Goal: Information Seeking & Learning: Check status

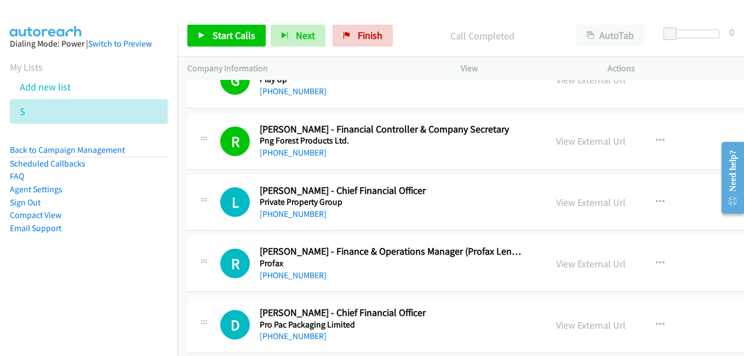
drag, startPoint x: 570, startPoint y: 204, endPoint x: 527, endPoint y: 201, distance: 42.9
click at [570, 204] on link "View External Url" at bounding box center [591, 202] width 70 height 13
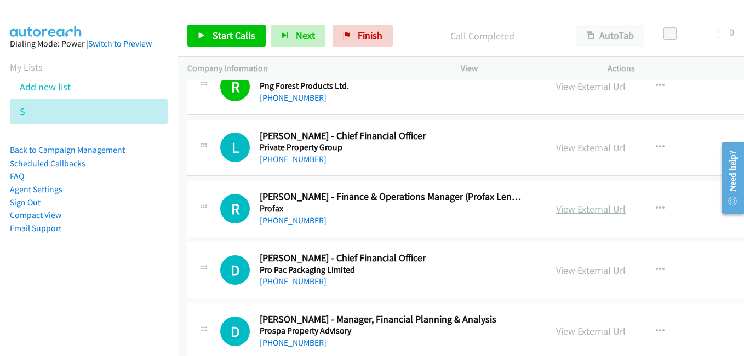
click at [586, 211] on link "View External Url" at bounding box center [591, 209] width 70 height 13
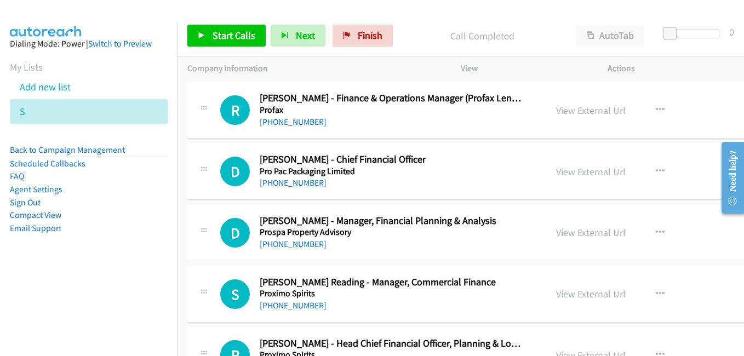
scroll to position [11835, 0]
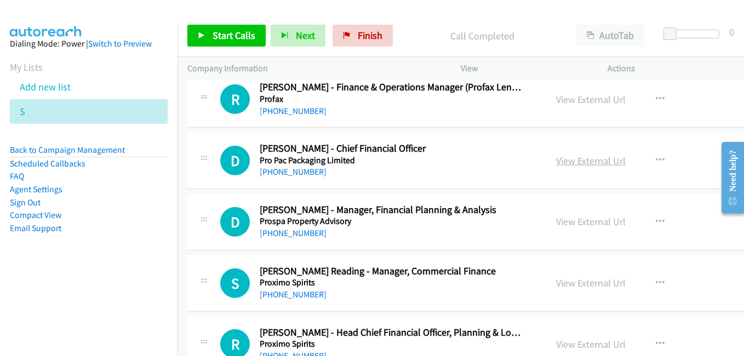
click at [576, 160] on link "View External Url" at bounding box center [591, 161] width 70 height 13
click at [583, 217] on link "View External Url" at bounding box center [591, 221] width 70 height 13
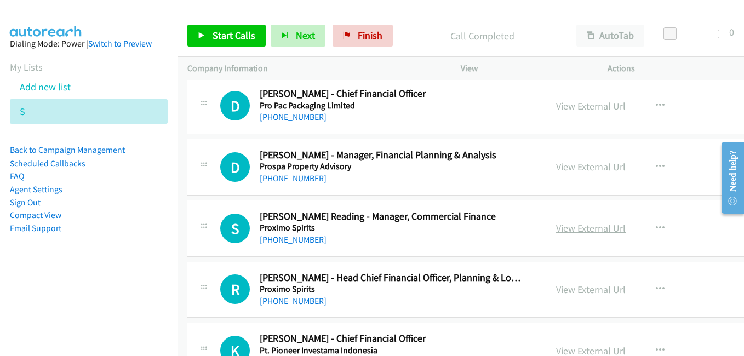
click at [596, 230] on link "View External Url" at bounding box center [591, 228] width 70 height 13
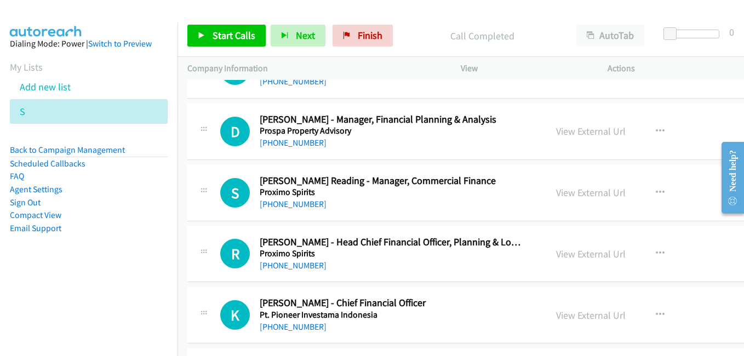
scroll to position [11945, 0]
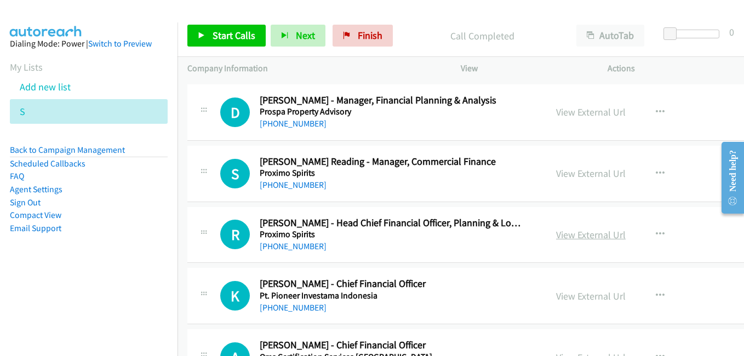
click at [601, 232] on link "View External Url" at bounding box center [591, 234] width 70 height 13
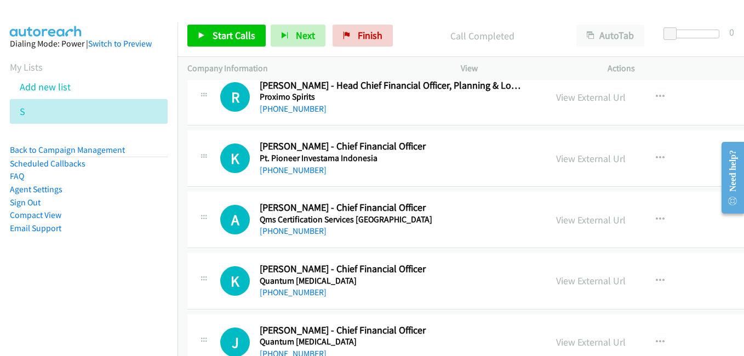
scroll to position [12109, 0]
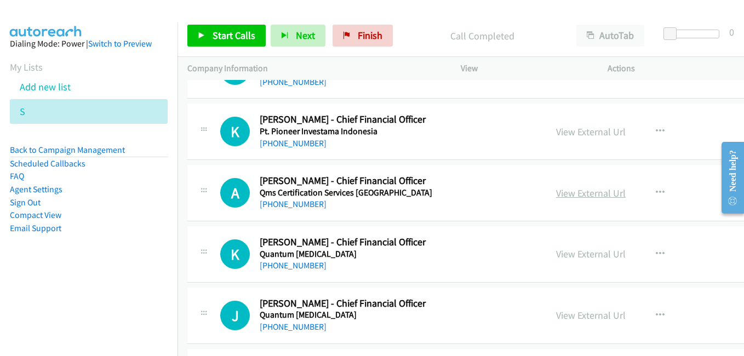
drag, startPoint x: 595, startPoint y: 193, endPoint x: 587, endPoint y: 193, distance: 7.1
click at [595, 193] on link "View External Url" at bounding box center [591, 193] width 70 height 13
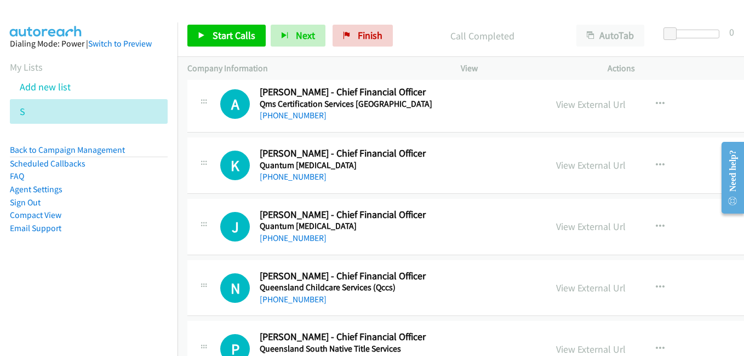
scroll to position [12219, 0]
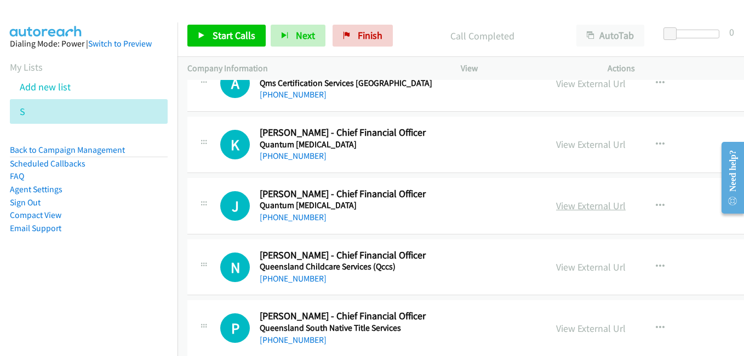
click at [565, 203] on link "View External Url" at bounding box center [591, 205] width 70 height 13
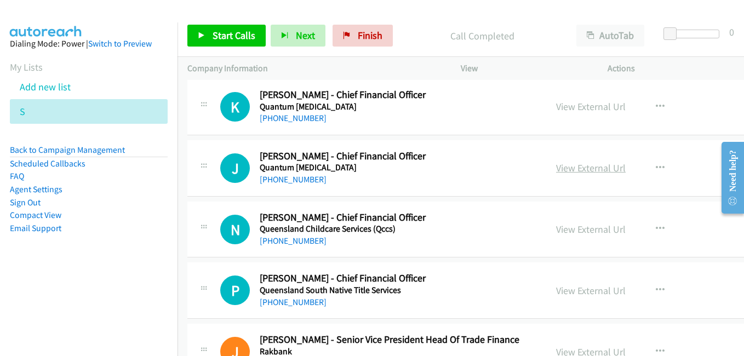
scroll to position [12274, 0]
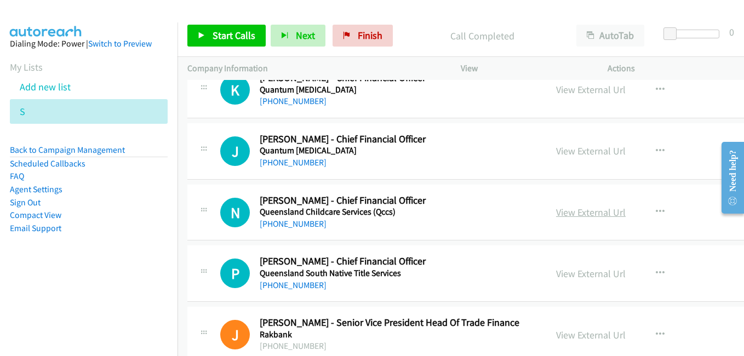
click at [582, 210] on link "View External Url" at bounding box center [591, 212] width 70 height 13
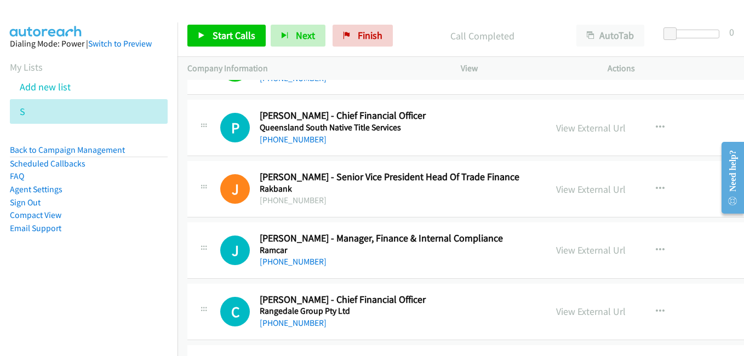
scroll to position [12438, 0]
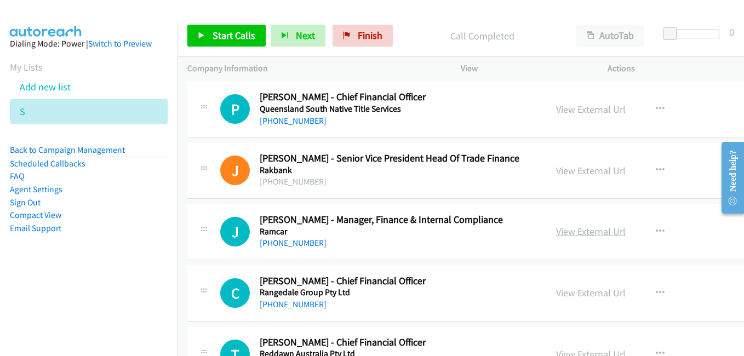
click at [573, 233] on link "View External Url" at bounding box center [591, 231] width 70 height 13
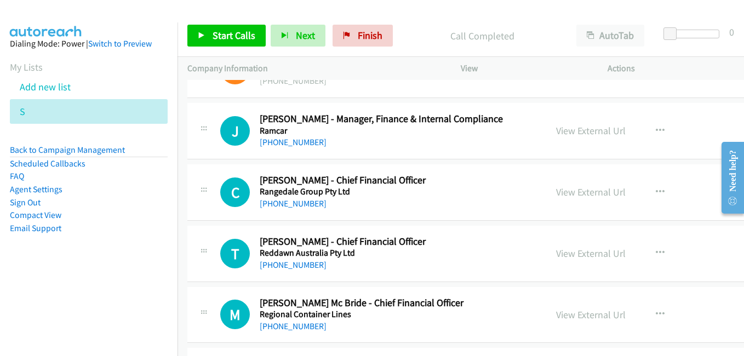
scroll to position [12602, 0]
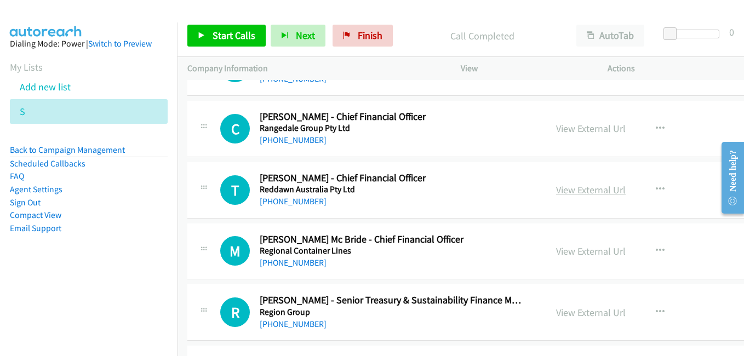
drag, startPoint x: 578, startPoint y: 194, endPoint x: 563, endPoint y: 190, distance: 16.0
click at [578, 194] on link "View External Url" at bounding box center [591, 190] width 70 height 13
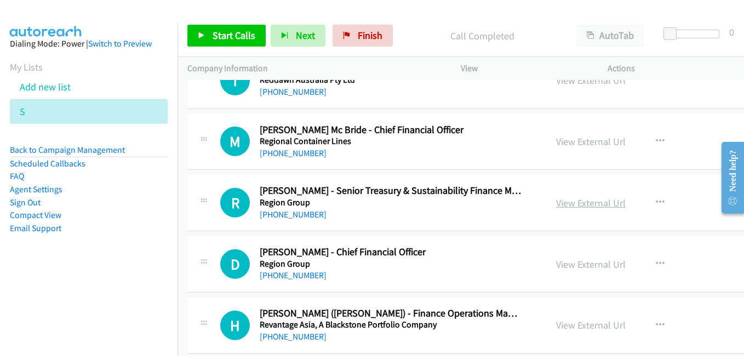
scroll to position [12767, 0]
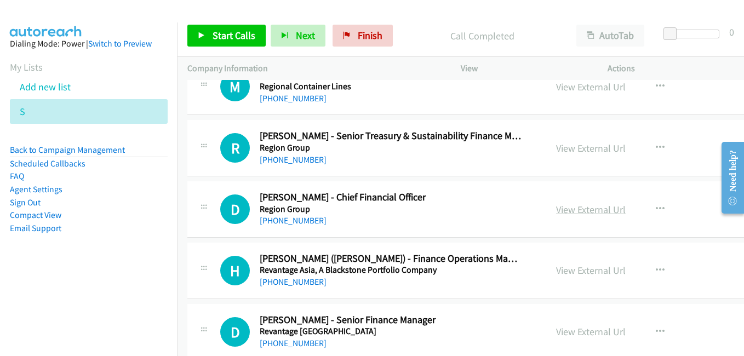
click at [587, 207] on link "View External Url" at bounding box center [591, 209] width 70 height 13
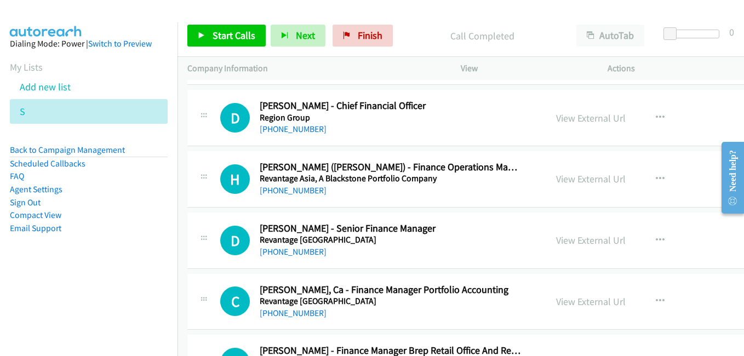
scroll to position [12876, 0]
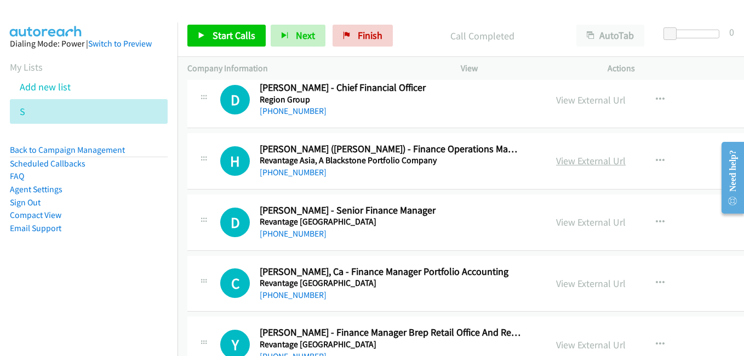
click at [590, 164] on link "View External Url" at bounding box center [591, 161] width 70 height 13
click at [573, 225] on link "View External Url" at bounding box center [591, 222] width 70 height 13
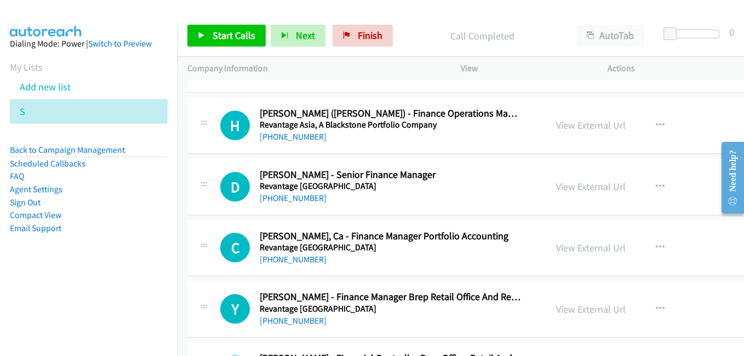
scroll to position [12931, 0]
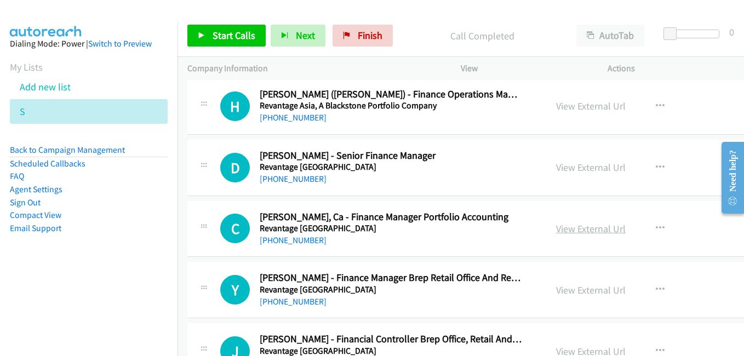
click at [593, 230] on link "View External Url" at bounding box center [591, 228] width 70 height 13
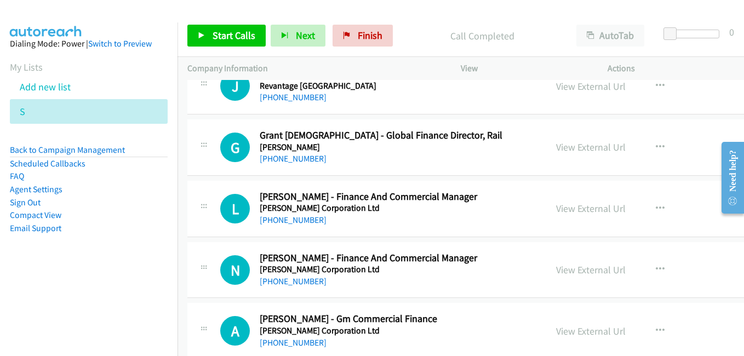
scroll to position [13205, 0]
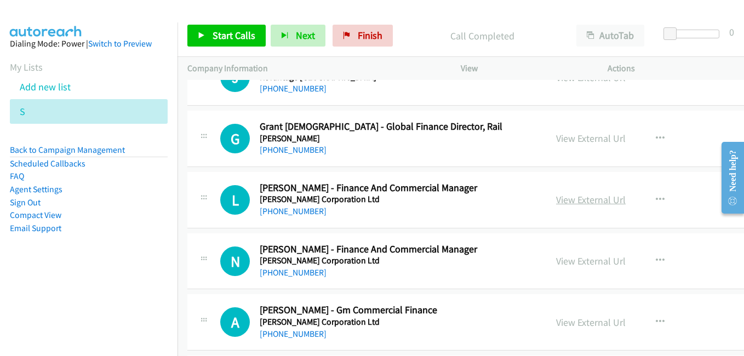
drag, startPoint x: 580, startPoint y: 202, endPoint x: 570, endPoint y: 199, distance: 10.2
click at [580, 202] on link "View External Url" at bounding box center [591, 199] width 70 height 13
click at [585, 263] on link "View External Url" at bounding box center [591, 261] width 70 height 13
click at [568, 324] on link "View External Url" at bounding box center [591, 322] width 70 height 13
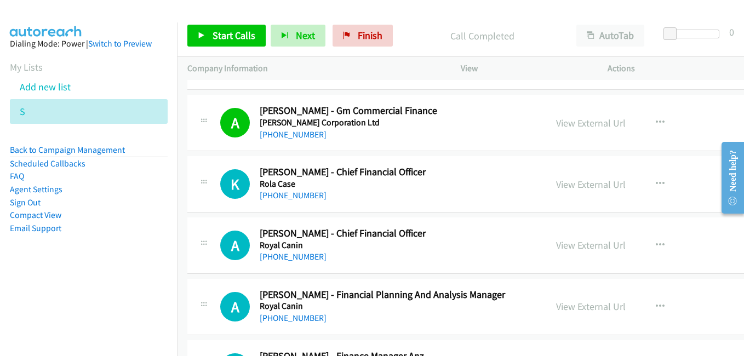
scroll to position [13424, 0]
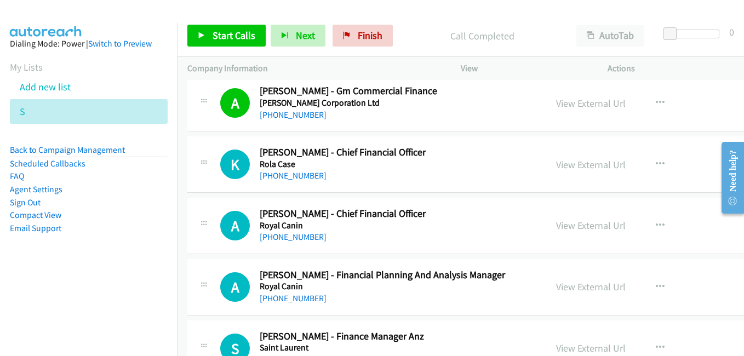
drag, startPoint x: 555, startPoint y: 164, endPoint x: 516, endPoint y: 157, distance: 39.7
click at [556, 164] on link "View External Url" at bounding box center [591, 164] width 70 height 13
drag, startPoint x: 583, startPoint y: 227, endPoint x: 527, endPoint y: 305, distance: 95.8
click at [575, 224] on link "View External Url" at bounding box center [591, 225] width 70 height 13
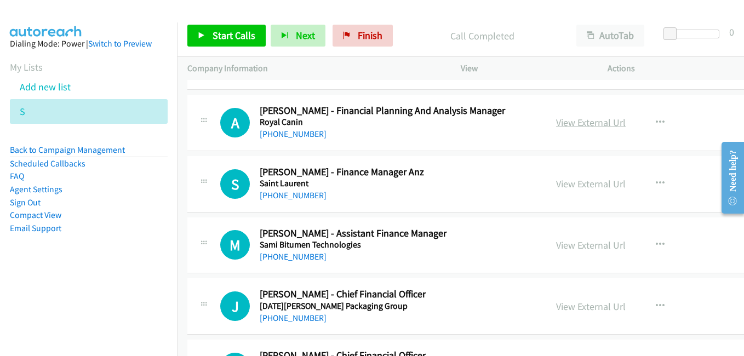
click at [580, 122] on link "View External Url" at bounding box center [591, 122] width 70 height 13
click at [576, 185] on link "View External Url" at bounding box center [591, 184] width 70 height 13
click at [576, 250] on link "View External Url" at bounding box center [591, 245] width 70 height 13
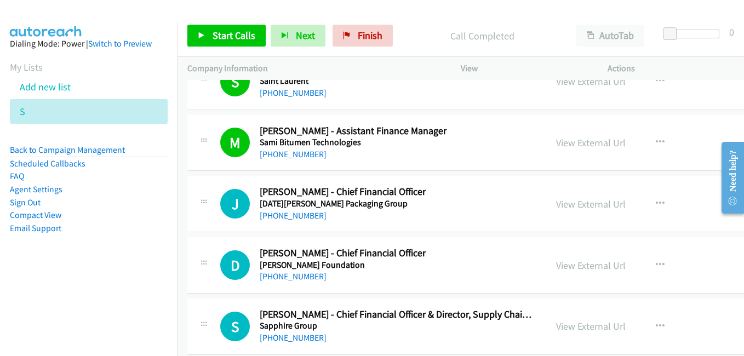
scroll to position [13698, 0]
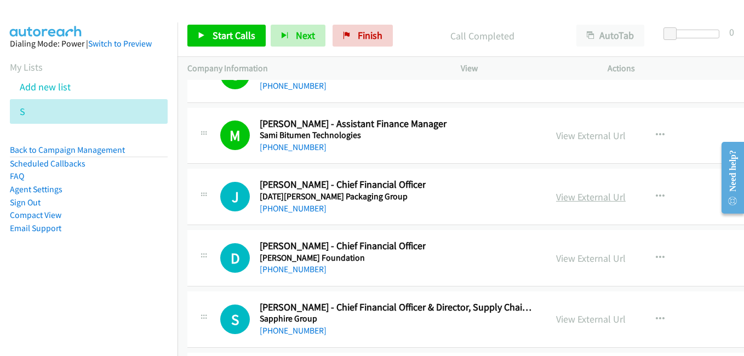
click at [561, 197] on link "View External Url" at bounding box center [591, 197] width 70 height 13
click at [563, 262] on link "View External Url" at bounding box center [591, 258] width 70 height 13
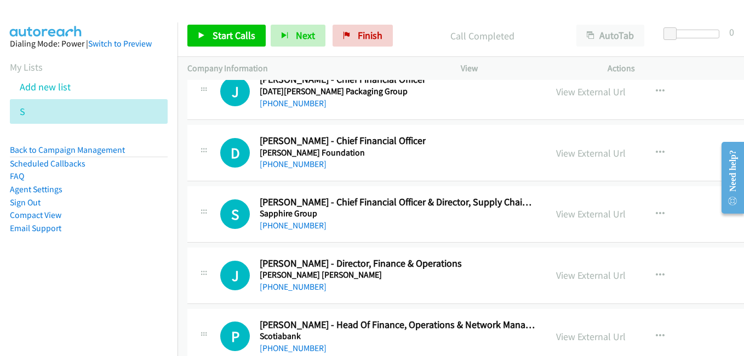
scroll to position [13808, 0]
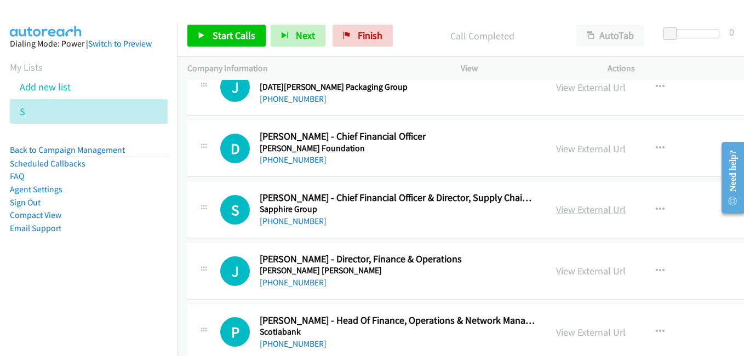
click at [587, 205] on link "View External Url" at bounding box center [591, 209] width 70 height 13
click at [571, 277] on link "View External Url" at bounding box center [591, 271] width 70 height 13
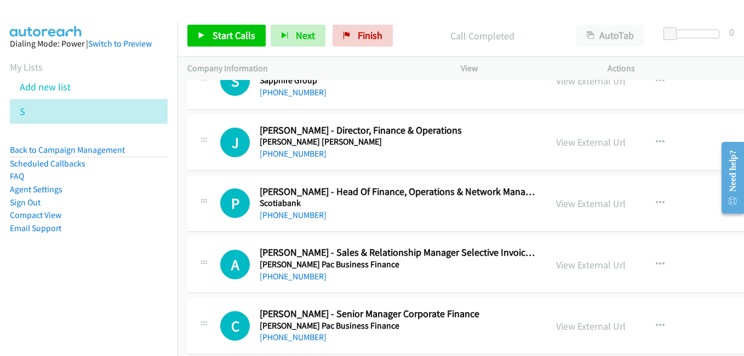
scroll to position [13972, 0]
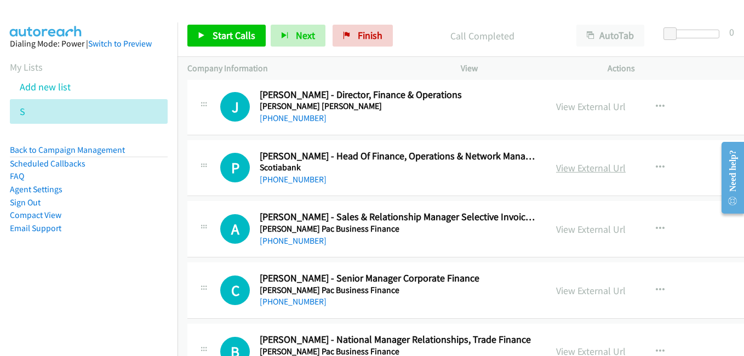
drag, startPoint x: 590, startPoint y: 173, endPoint x: 566, endPoint y: 167, distance: 24.3
click at [590, 173] on link "View External Url" at bounding box center [591, 168] width 70 height 13
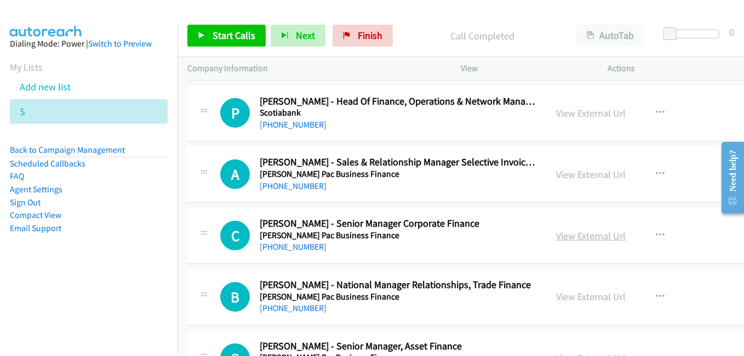
click at [588, 239] on link "View External Url" at bounding box center [591, 236] width 70 height 13
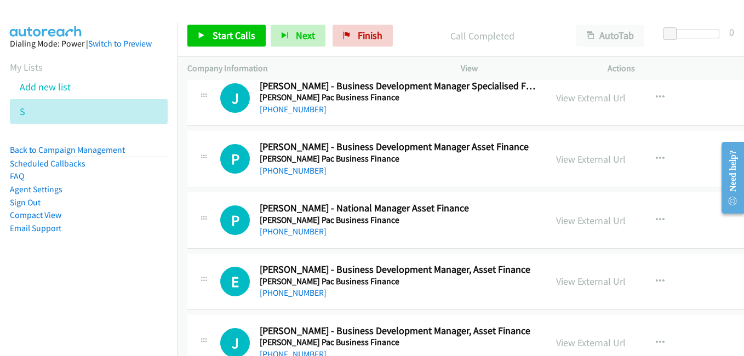
scroll to position [14356, 0]
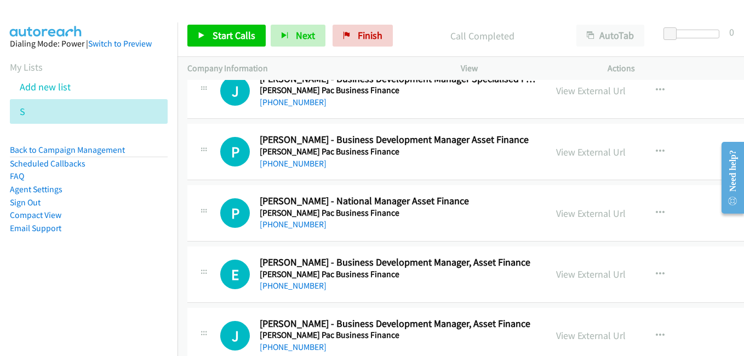
drag, startPoint x: 575, startPoint y: 213, endPoint x: 539, endPoint y: 210, distance: 36.3
click at [575, 213] on link "View External Url" at bounding box center [591, 213] width 70 height 13
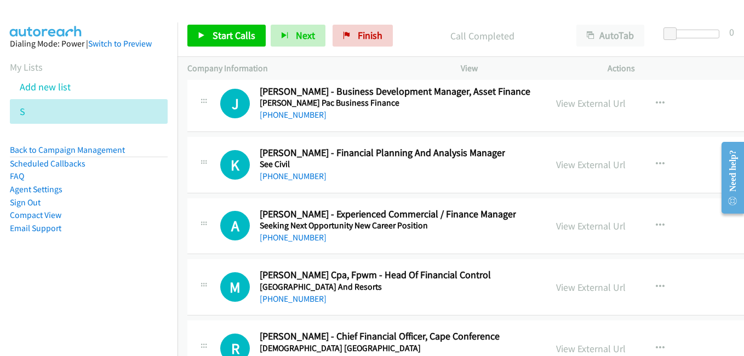
scroll to position [14630, 0]
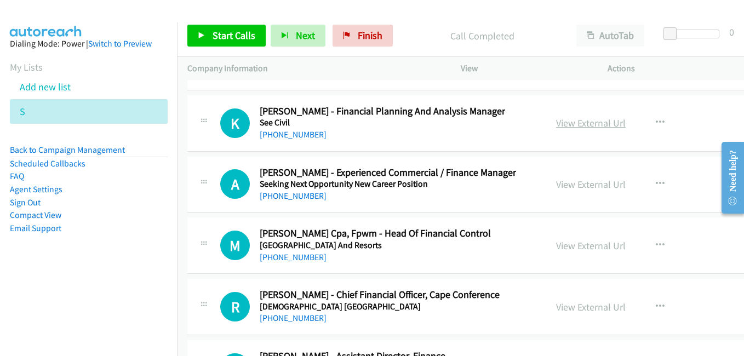
click at [590, 125] on link "View External Url" at bounding box center [591, 123] width 70 height 13
click at [588, 185] on link "View External Url" at bounding box center [591, 184] width 70 height 13
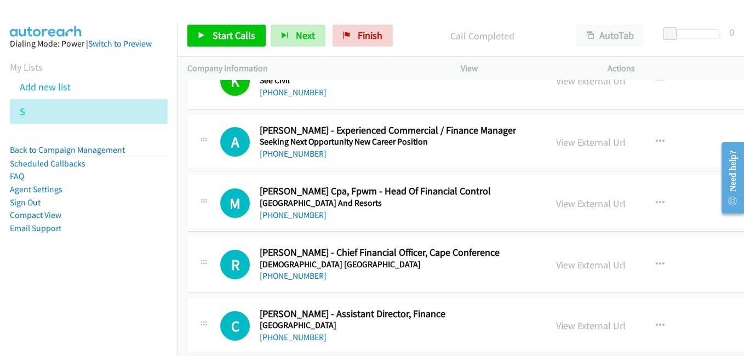
scroll to position [14684, 0]
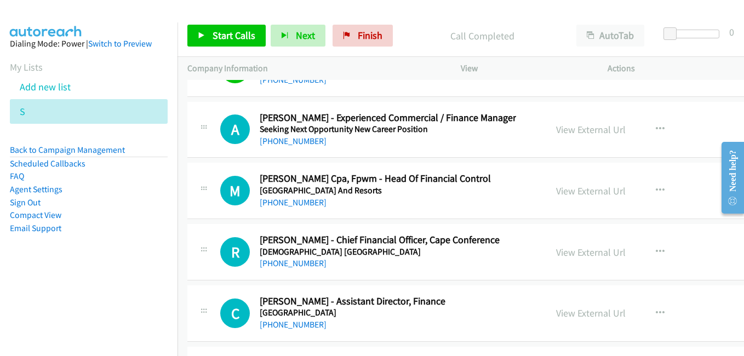
drag, startPoint x: 578, startPoint y: 193, endPoint x: 187, endPoint y: 5, distance: 433.0
click at [568, 193] on link "View External Url" at bounding box center [591, 191] width 70 height 13
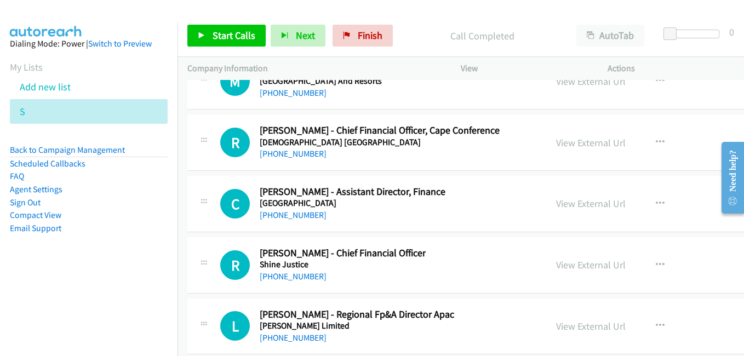
scroll to position [14849, 0]
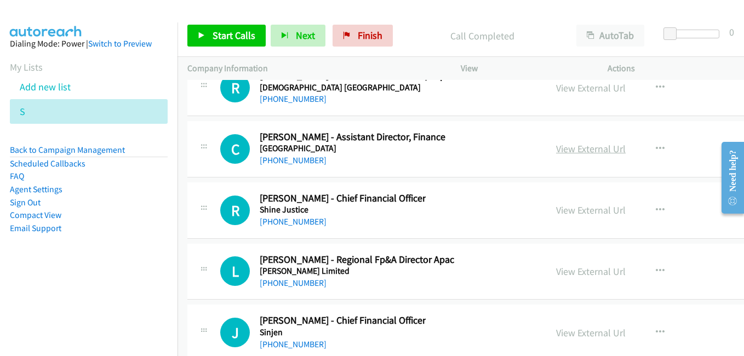
drag, startPoint x: 587, startPoint y: 151, endPoint x: 568, endPoint y: 152, distance: 19.8
click at [587, 151] on link "View External Url" at bounding box center [591, 148] width 70 height 13
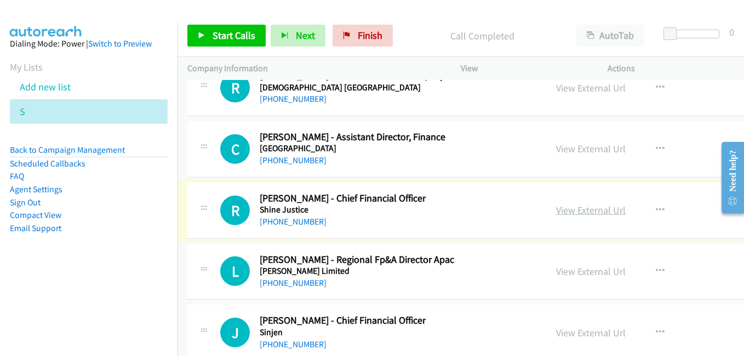
click at [601, 213] on link "View External Url" at bounding box center [591, 210] width 70 height 13
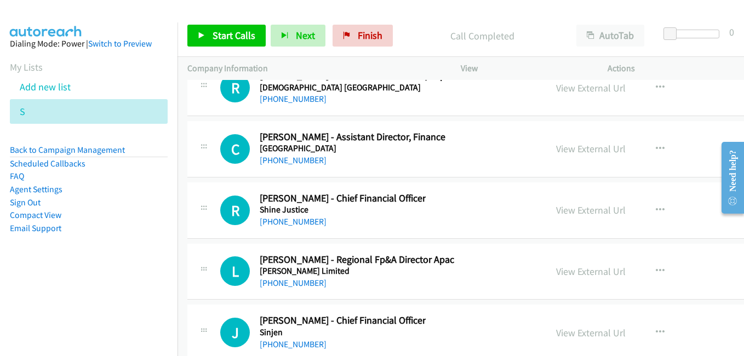
scroll to position [14958, 0]
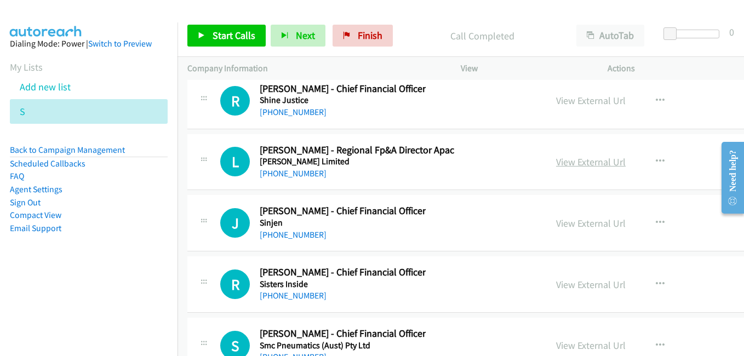
click at [563, 165] on link "View External Url" at bounding box center [591, 162] width 70 height 13
click at [570, 225] on link "View External Url" at bounding box center [591, 223] width 70 height 13
drag, startPoint x: 584, startPoint y: 285, endPoint x: 314, endPoint y: 163, distance: 296.7
click at [584, 285] on link "View External Url" at bounding box center [591, 284] width 70 height 13
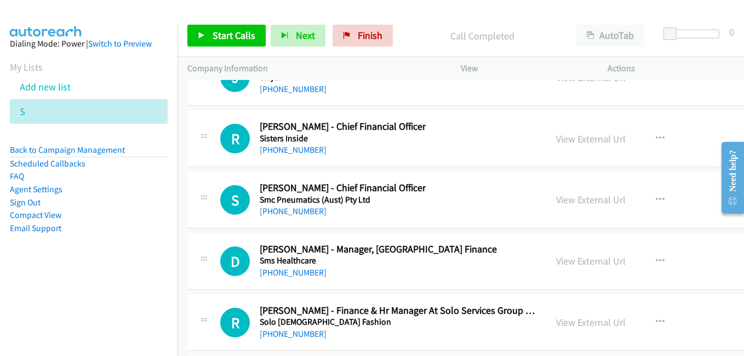
scroll to position [15123, 0]
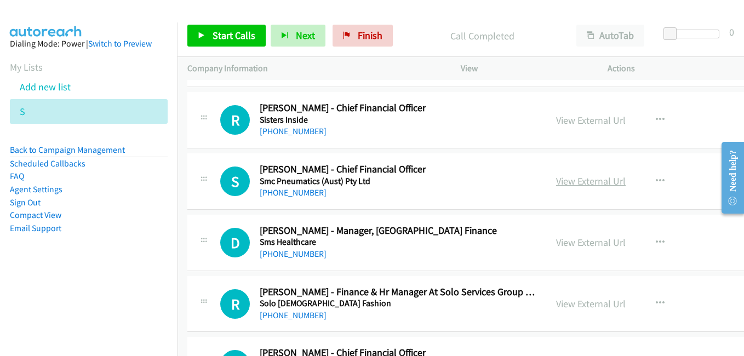
click at [574, 180] on link "View External Url" at bounding box center [591, 181] width 70 height 13
click at [581, 242] on link "View External Url" at bounding box center [591, 242] width 70 height 13
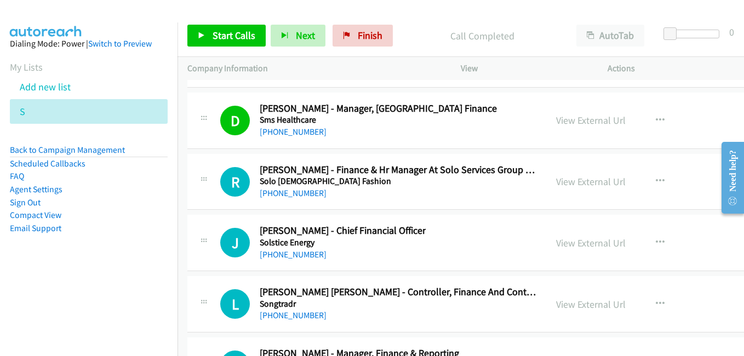
scroll to position [15232, 0]
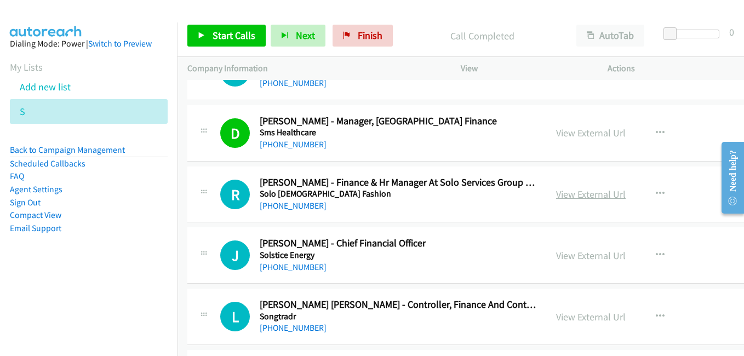
click at [568, 195] on link "View External Url" at bounding box center [591, 194] width 70 height 13
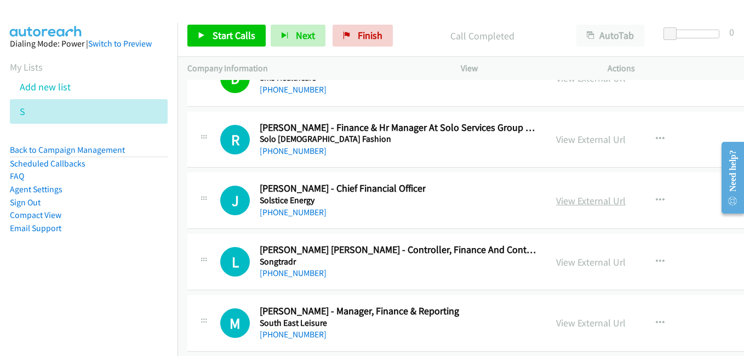
click at [579, 207] on div "View External Url" at bounding box center [591, 200] width 70 height 15
click at [579, 205] on link "View External Url" at bounding box center [591, 201] width 70 height 13
click at [578, 262] on link "View External Url" at bounding box center [591, 262] width 70 height 13
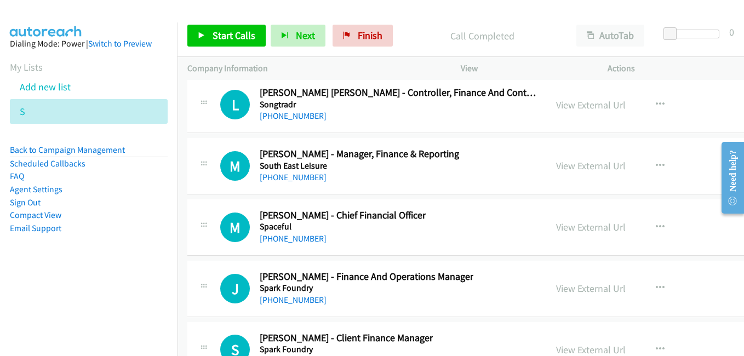
scroll to position [15452, 0]
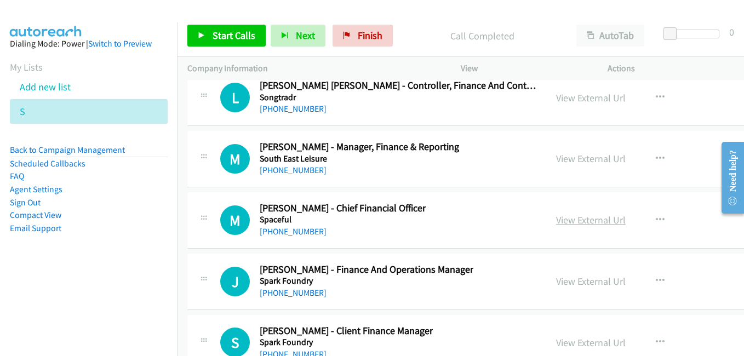
click at [582, 220] on link "View External Url" at bounding box center [591, 220] width 70 height 13
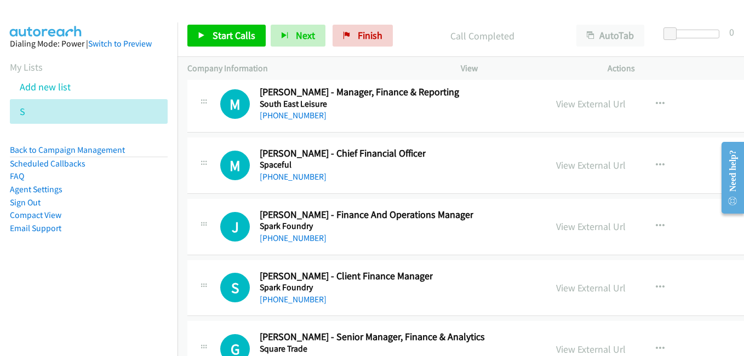
scroll to position [15561, 0]
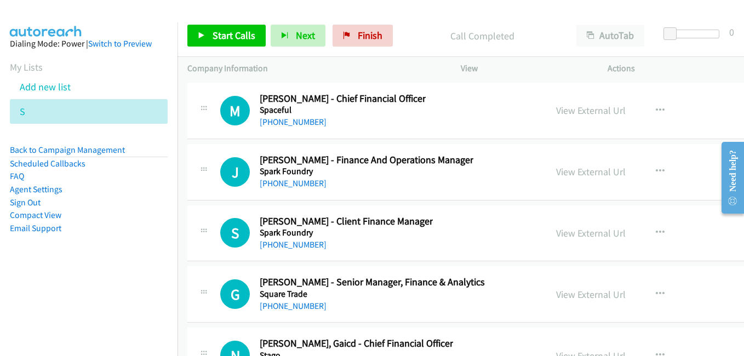
drag, startPoint x: 573, startPoint y: 238, endPoint x: 287, endPoint y: 95, distance: 320.3
click at [573, 238] on link "View External Url" at bounding box center [591, 233] width 70 height 13
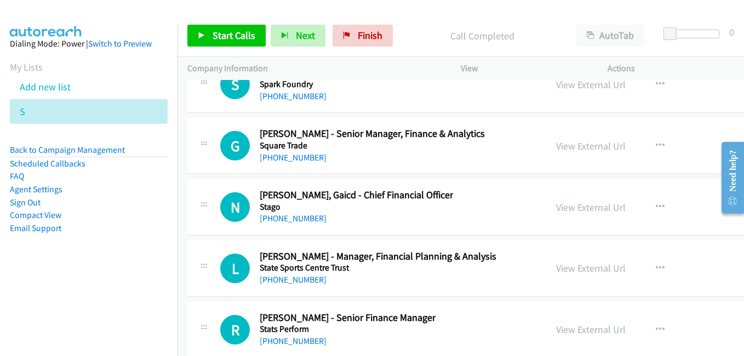
scroll to position [15726, 0]
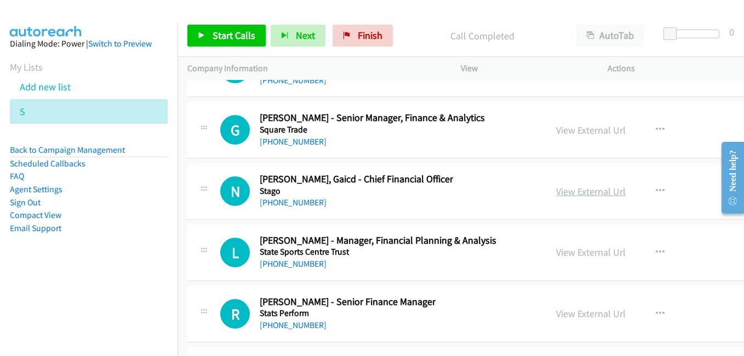
click at [581, 193] on link "View External Url" at bounding box center [591, 191] width 70 height 13
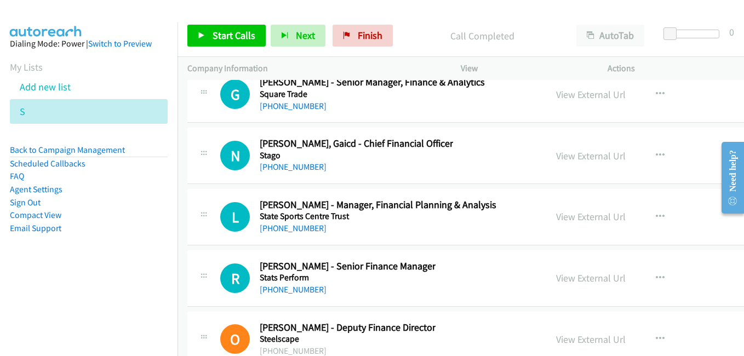
scroll to position [15780, 0]
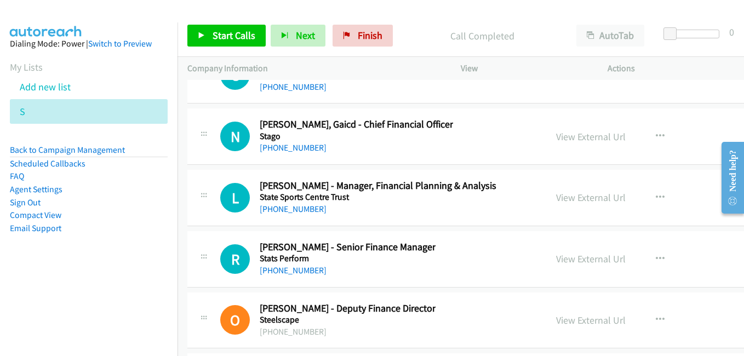
click at [573, 197] on link "View External Url" at bounding box center [591, 197] width 70 height 13
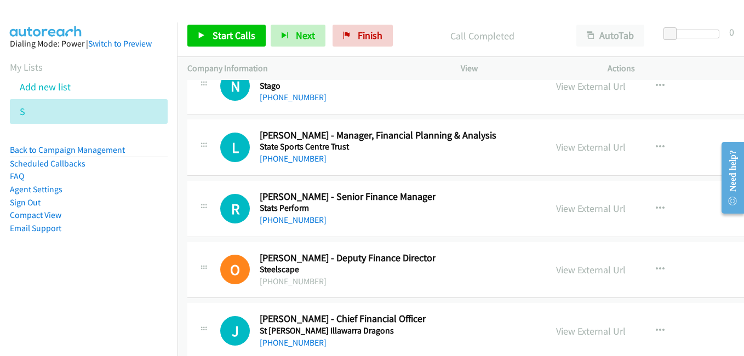
scroll to position [15835, 0]
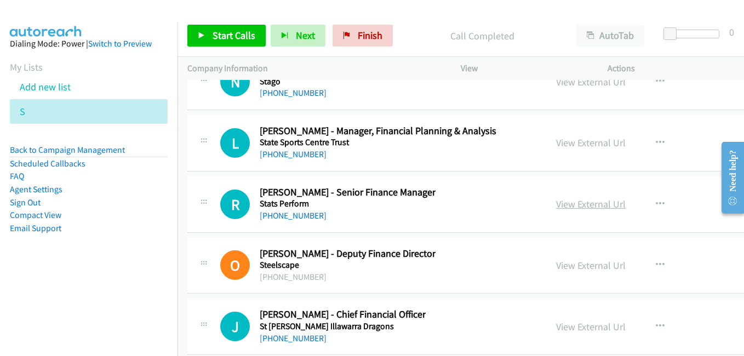
click at [574, 203] on link "View External Url" at bounding box center [591, 204] width 70 height 13
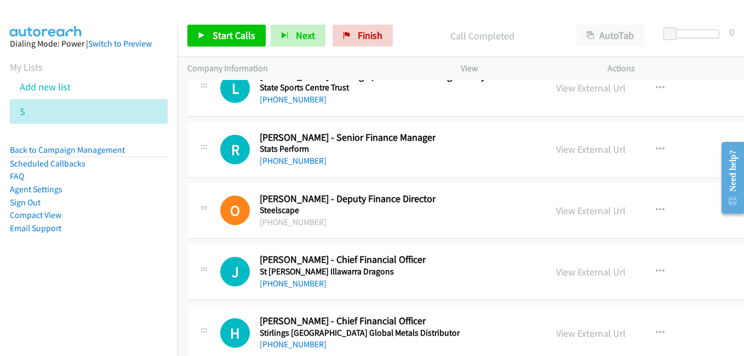
scroll to position [15945, 0]
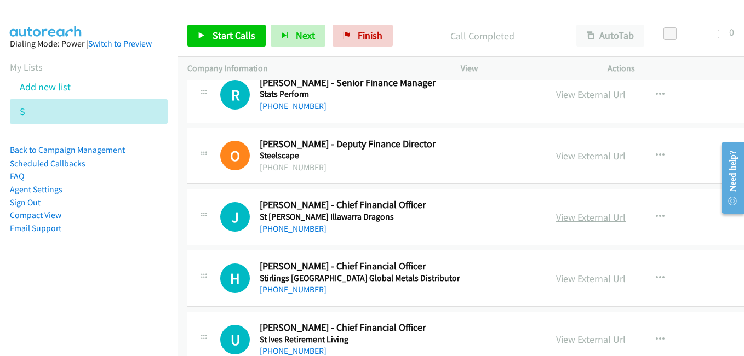
click at [579, 221] on link "View External Url" at bounding box center [591, 217] width 70 height 13
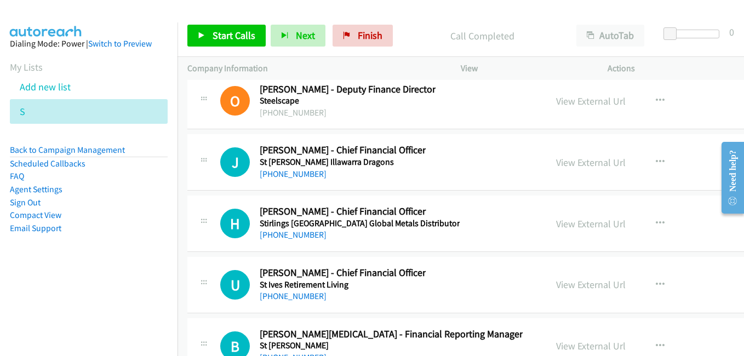
scroll to position [16054, 0]
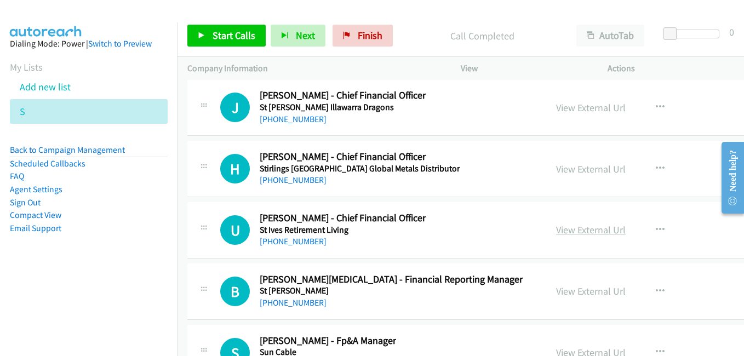
click at [561, 231] on link "View External Url" at bounding box center [591, 230] width 70 height 13
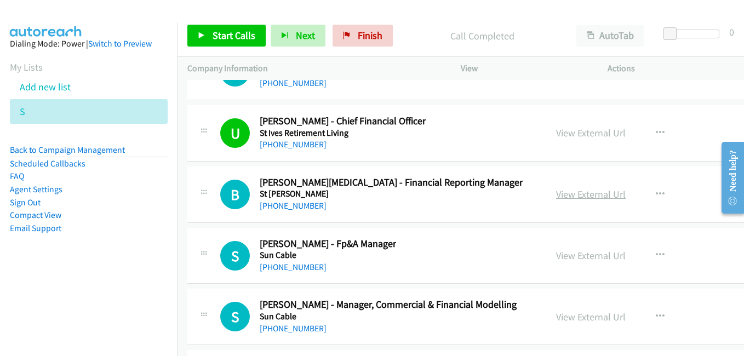
scroll to position [16164, 0]
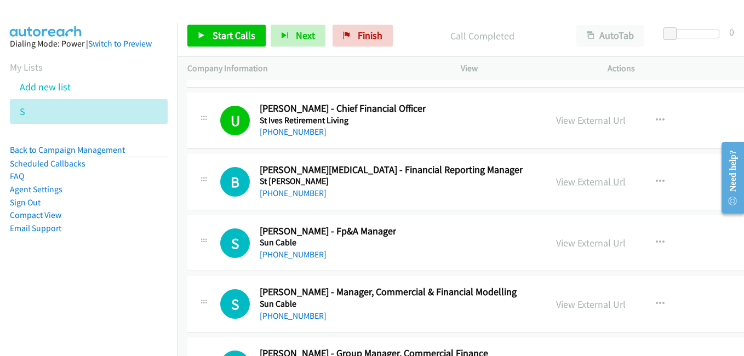
click at [587, 179] on link "View External Url" at bounding box center [591, 181] width 70 height 13
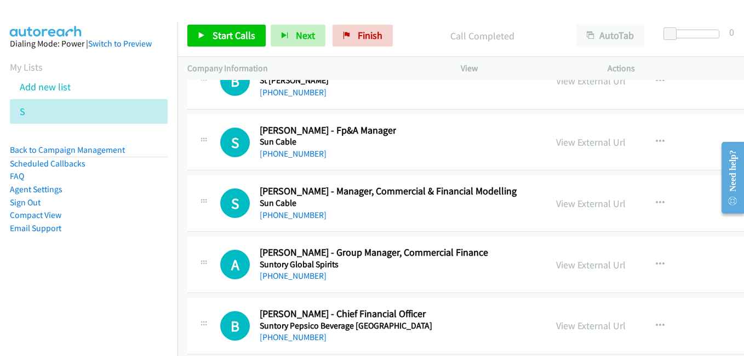
scroll to position [16273, 0]
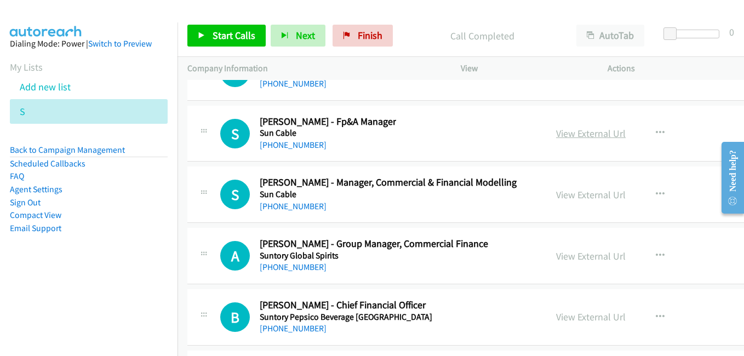
click at [574, 137] on link "View External Url" at bounding box center [591, 133] width 70 height 13
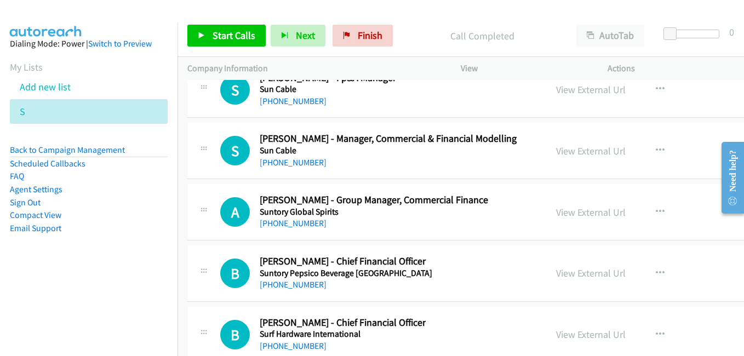
scroll to position [16328, 0]
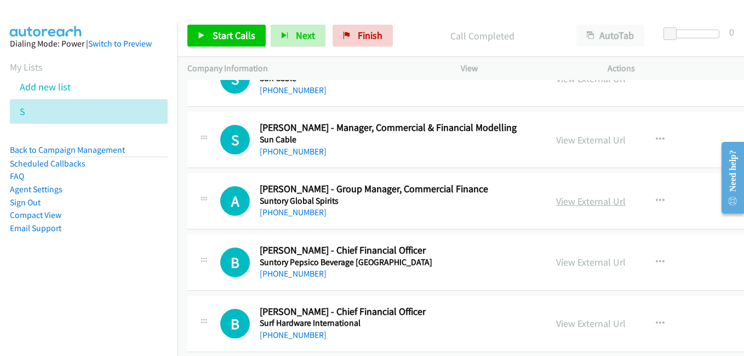
click at [576, 202] on link "View External Url" at bounding box center [591, 201] width 70 height 13
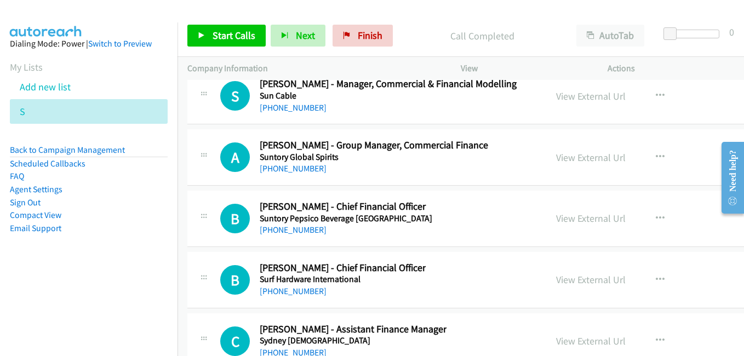
scroll to position [16383, 0]
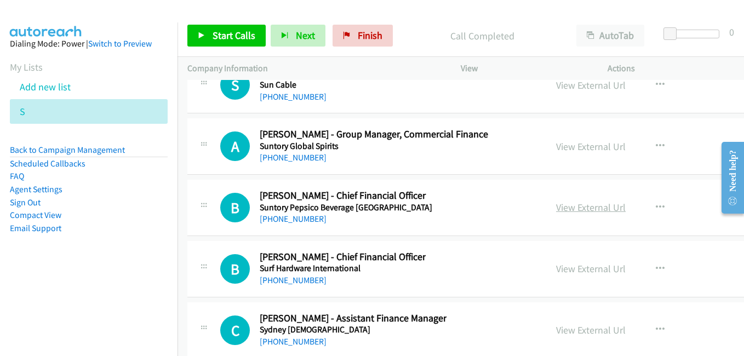
click at [569, 209] on link "View External Url" at bounding box center [591, 207] width 70 height 13
click at [575, 273] on link "View External Url" at bounding box center [591, 268] width 70 height 13
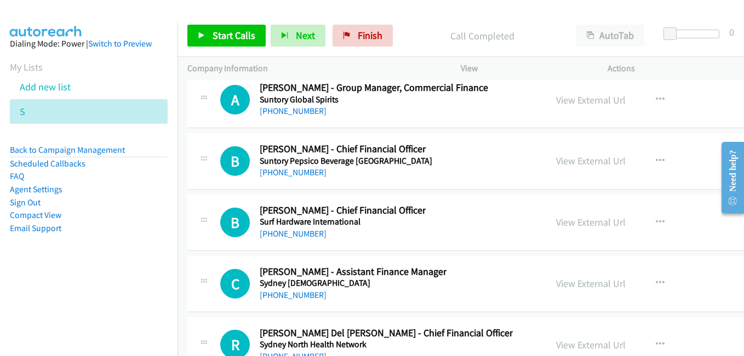
scroll to position [16493, 0]
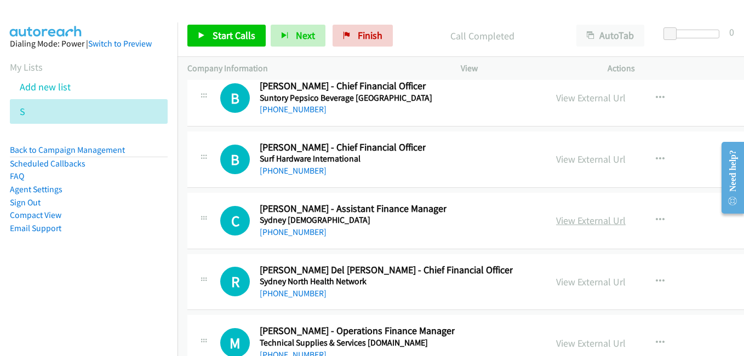
click at [575, 224] on link "View External Url" at bounding box center [591, 220] width 70 height 13
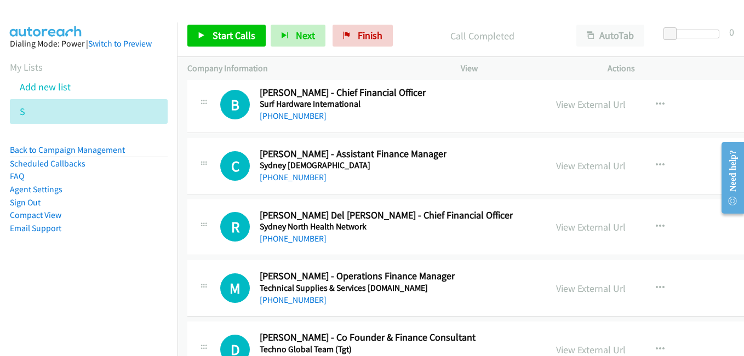
scroll to position [16657, 0]
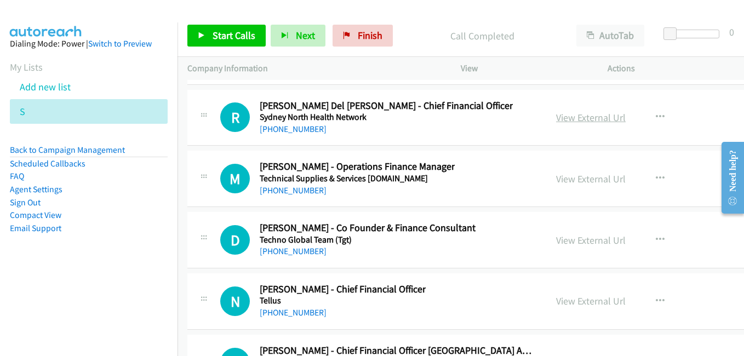
drag, startPoint x: 569, startPoint y: 118, endPoint x: 592, endPoint y: 134, distance: 28.3
click at [569, 118] on link "View External Url" at bounding box center [591, 117] width 70 height 13
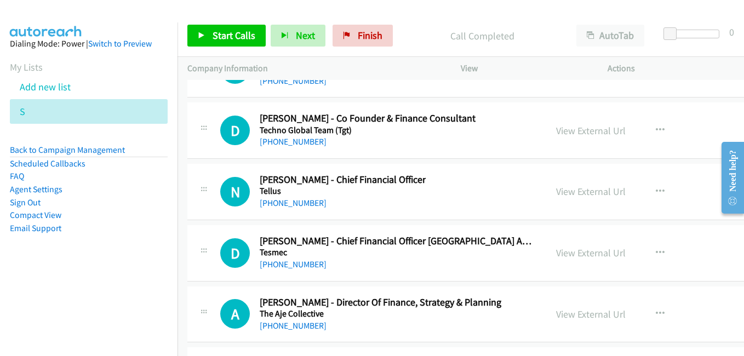
scroll to position [16821, 0]
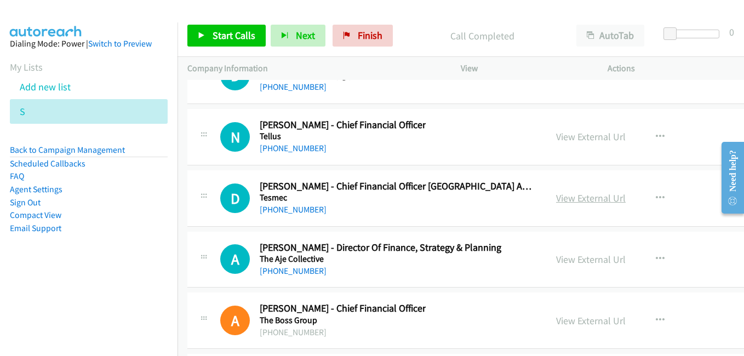
click at [578, 198] on link "View External Url" at bounding box center [591, 198] width 70 height 13
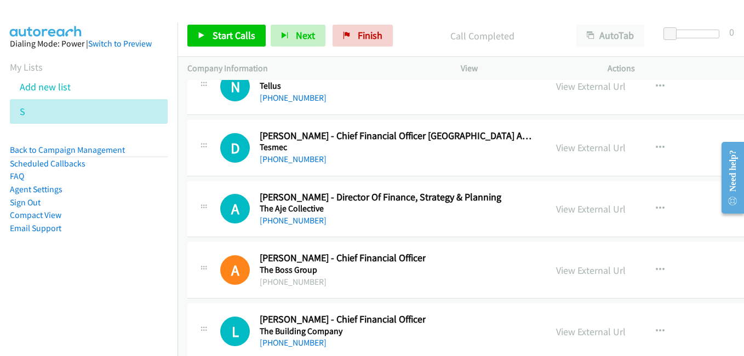
scroll to position [16931, 0]
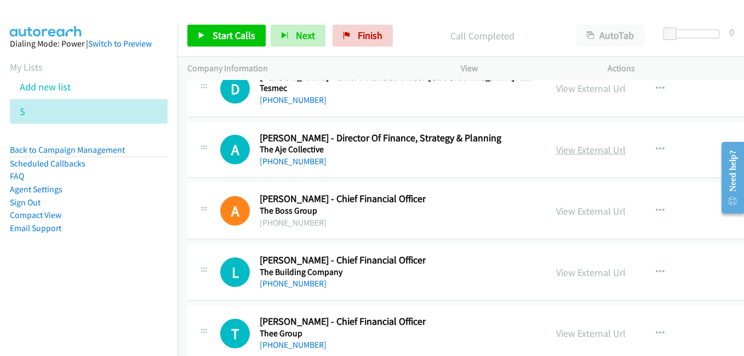
click at [568, 151] on link "View External Url" at bounding box center [591, 150] width 70 height 13
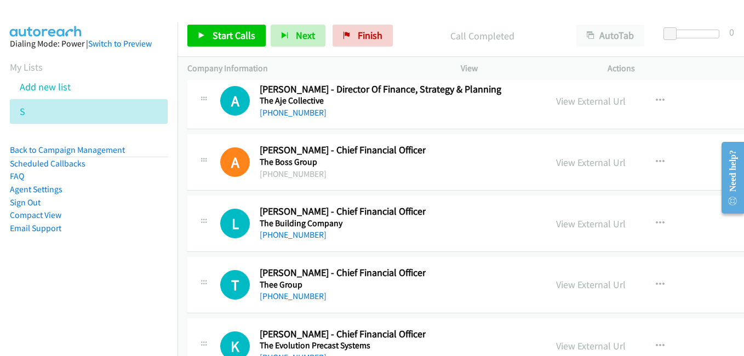
scroll to position [16986, 0]
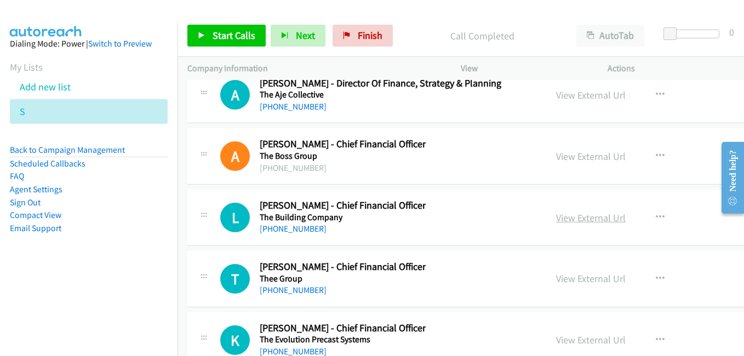
click at [567, 216] on link "View External Url" at bounding box center [591, 218] width 70 height 13
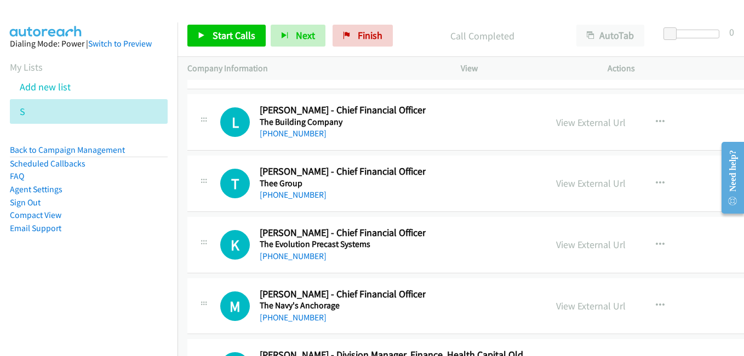
scroll to position [17095, 0]
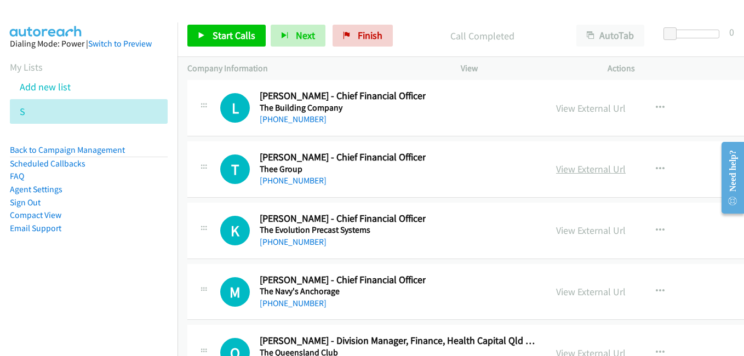
click at [582, 173] on link "View External Url" at bounding box center [591, 169] width 70 height 13
click at [562, 228] on link "View External Url" at bounding box center [591, 230] width 70 height 13
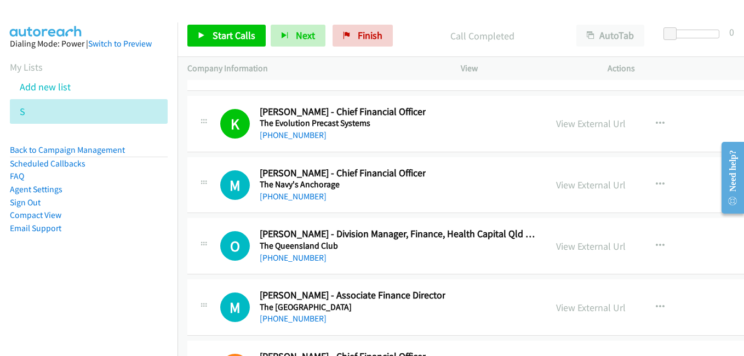
scroll to position [17205, 0]
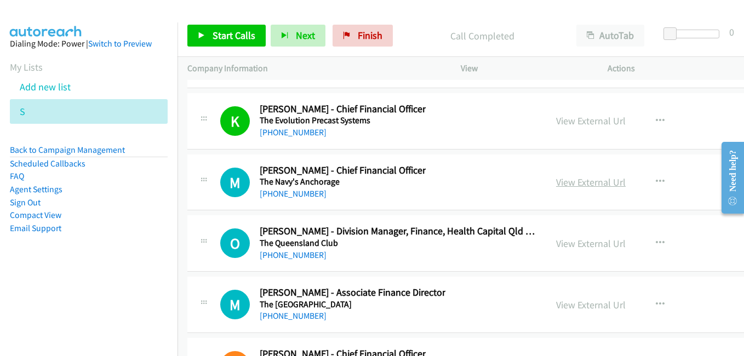
click at [582, 180] on link "View External Url" at bounding box center [591, 182] width 70 height 13
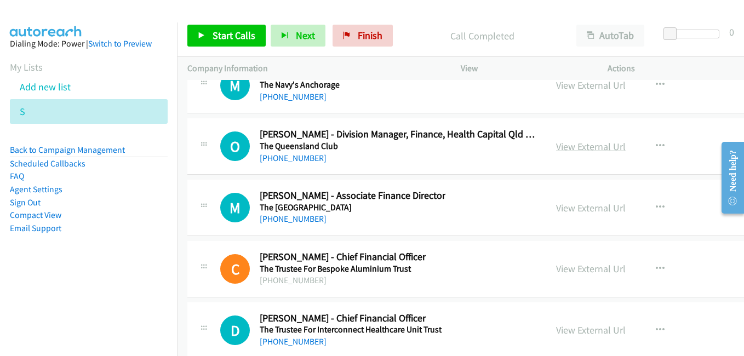
scroll to position [17315, 0]
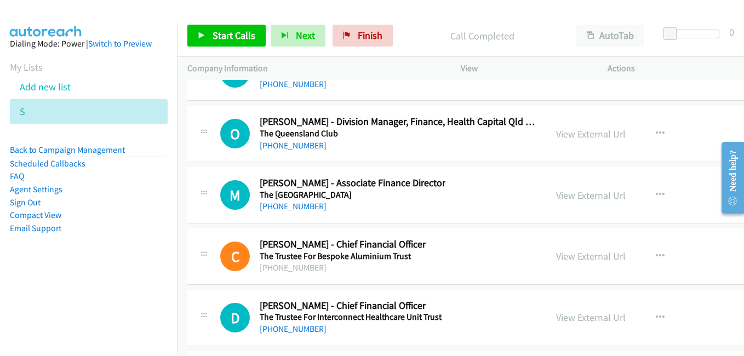
drag, startPoint x: 593, startPoint y: 189, endPoint x: 227, endPoint y: 84, distance: 380.8
click at [593, 189] on link "View External Url" at bounding box center [591, 195] width 70 height 13
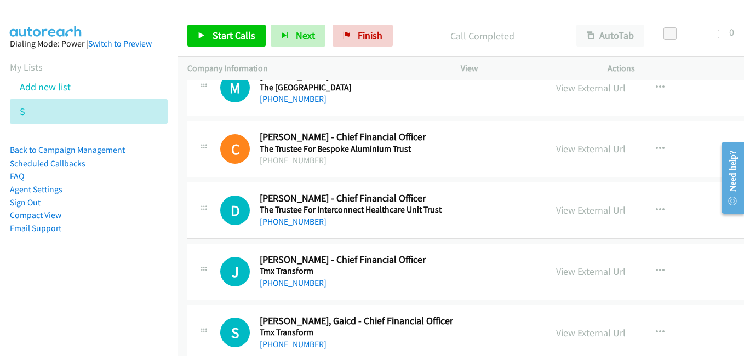
scroll to position [17424, 0]
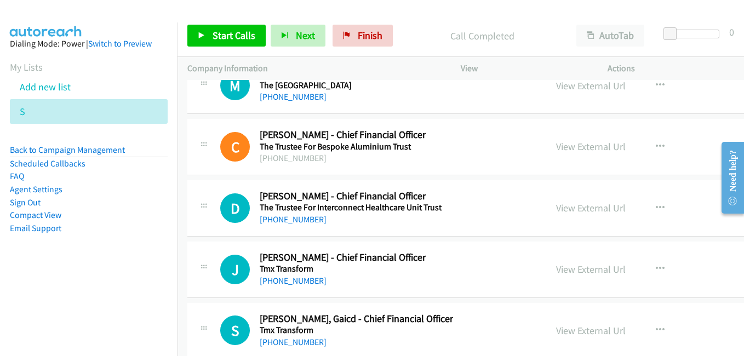
drag, startPoint x: 575, startPoint y: 209, endPoint x: 526, endPoint y: 209, distance: 49.3
click at [575, 209] on link "View External Url" at bounding box center [591, 208] width 70 height 13
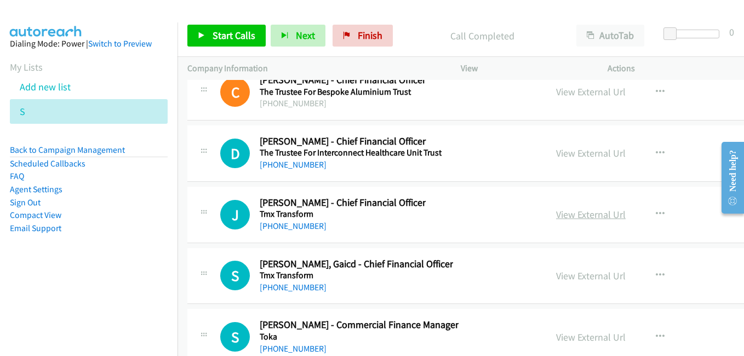
drag, startPoint x: 580, startPoint y: 218, endPoint x: 562, endPoint y: 218, distance: 17.5
click at [580, 218] on link "View External Url" at bounding box center [591, 214] width 70 height 13
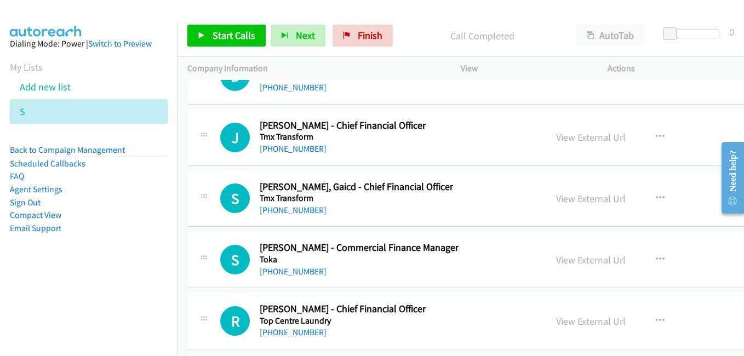
scroll to position [17588, 0]
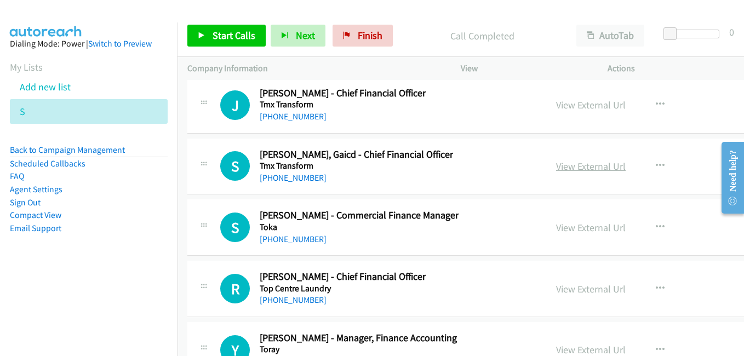
drag, startPoint x: 593, startPoint y: 162, endPoint x: 582, endPoint y: 162, distance: 10.4
click at [593, 162] on link "View External Url" at bounding box center [591, 166] width 70 height 13
drag, startPoint x: 578, startPoint y: 226, endPoint x: 555, endPoint y: 222, distance: 23.8
click at [578, 226] on link "View External Url" at bounding box center [591, 227] width 70 height 13
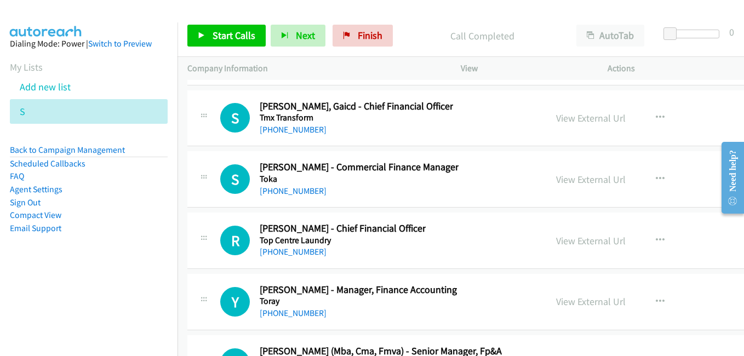
scroll to position [17643, 0]
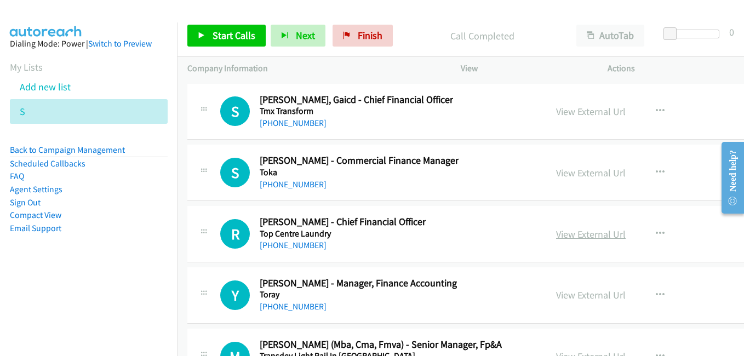
click at [566, 239] on link "View External Url" at bounding box center [591, 234] width 70 height 13
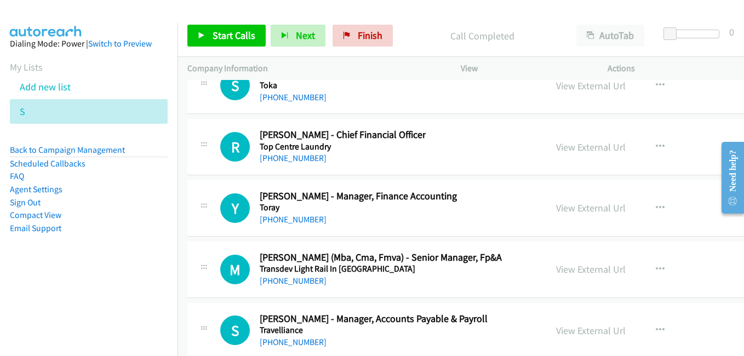
scroll to position [17753, 0]
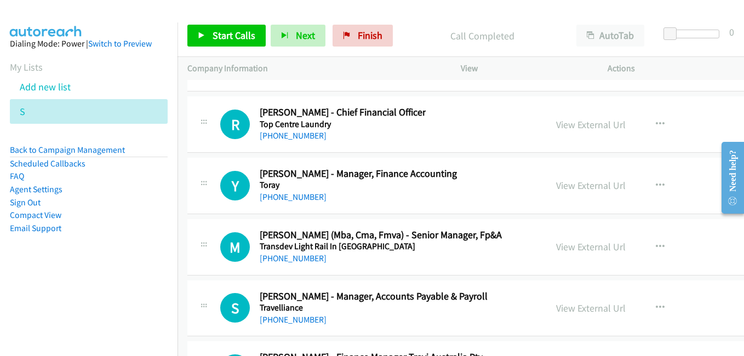
drag, startPoint x: 592, startPoint y: 185, endPoint x: 441, endPoint y: 144, distance: 157.2
click at [592, 185] on link "View External Url" at bounding box center [591, 185] width 70 height 13
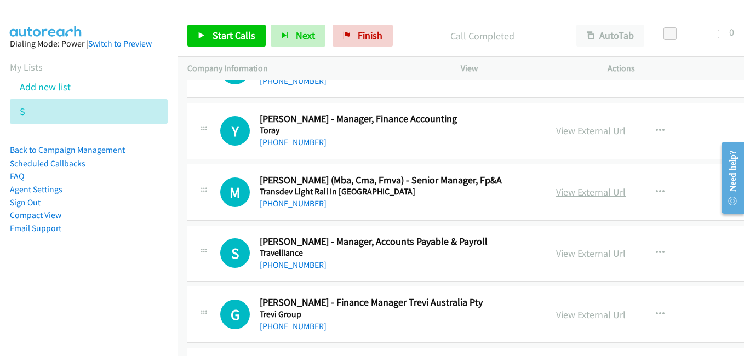
click at [584, 194] on link "View External Url" at bounding box center [591, 192] width 70 height 13
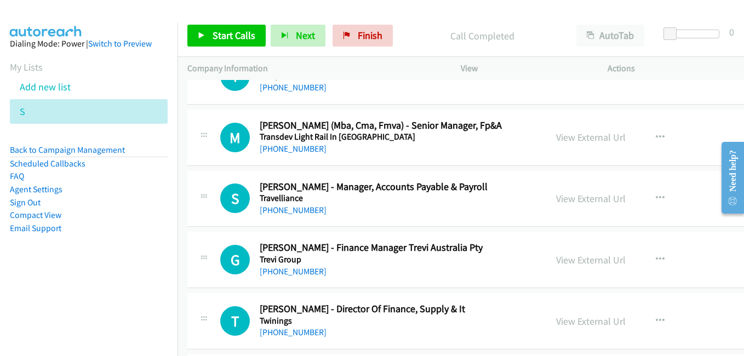
drag, startPoint x: 566, startPoint y: 201, endPoint x: 468, endPoint y: 180, distance: 99.7
click at [566, 201] on link "View External Url" at bounding box center [591, 198] width 70 height 13
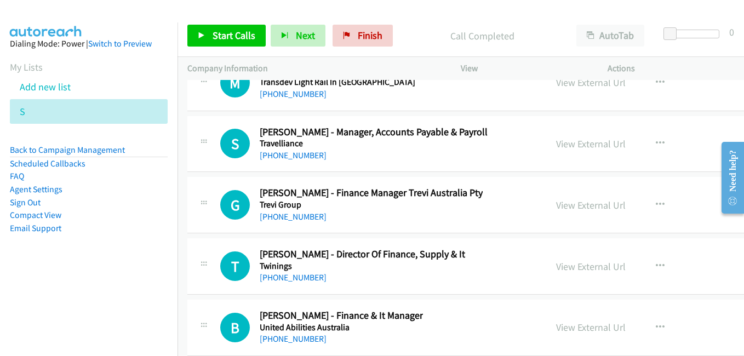
scroll to position [17972, 0]
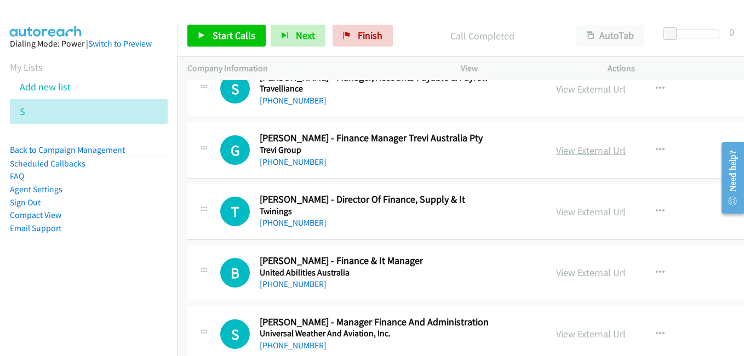
click at [592, 148] on link "View External Url" at bounding box center [591, 150] width 70 height 13
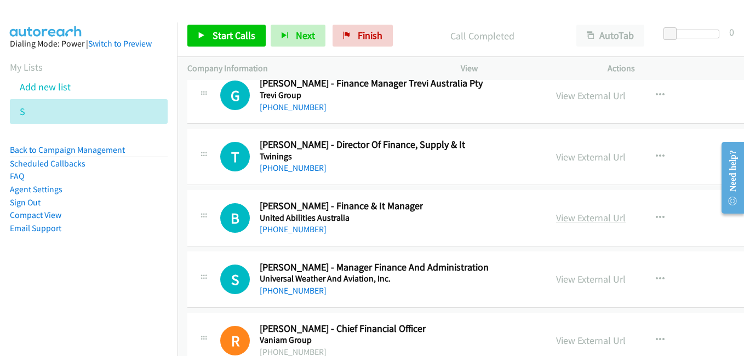
click at [575, 218] on link "View External Url" at bounding box center [591, 218] width 70 height 13
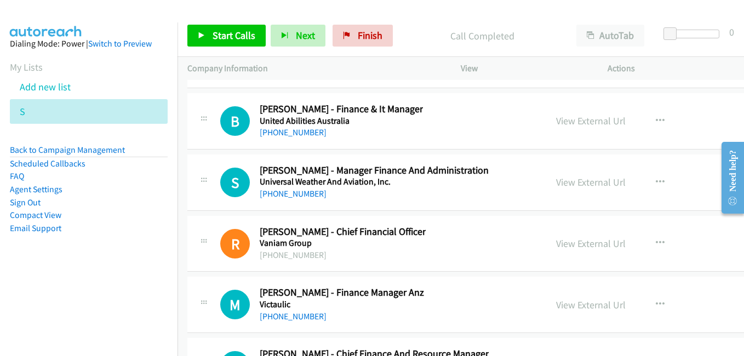
scroll to position [18136, 0]
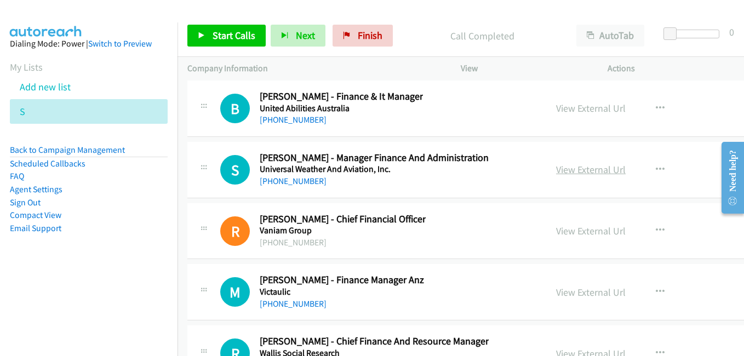
click at [568, 173] on link "View External Url" at bounding box center [591, 169] width 70 height 13
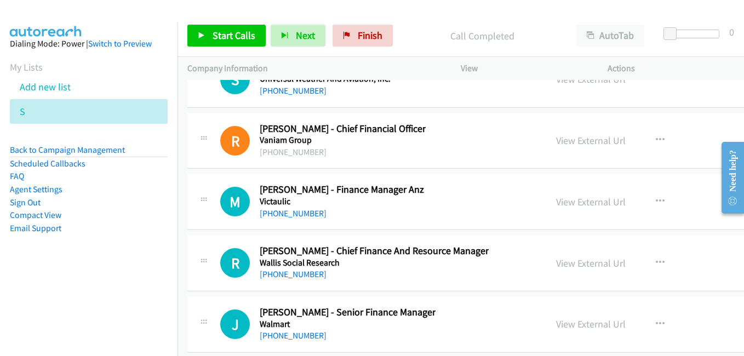
scroll to position [18246, 0]
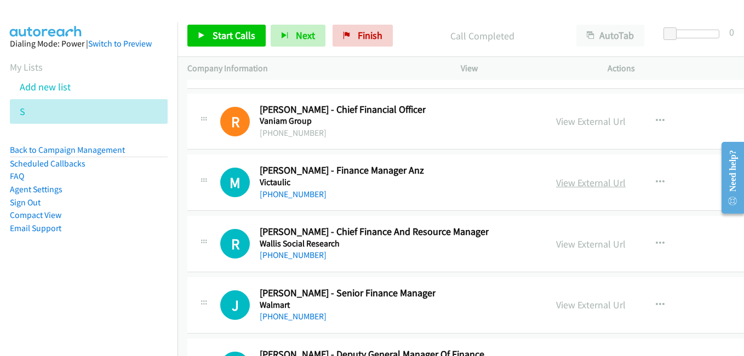
click at [585, 186] on link "View External Url" at bounding box center [591, 182] width 70 height 13
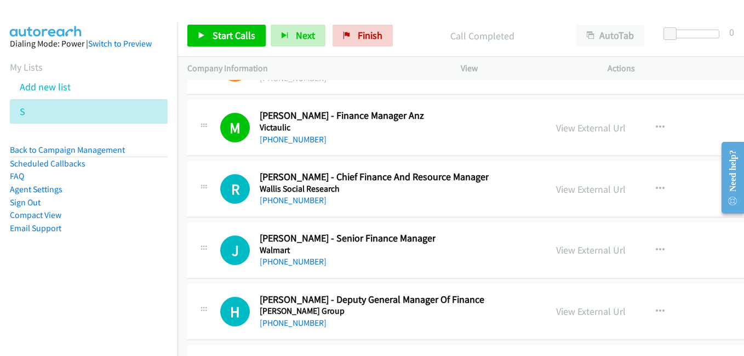
drag, startPoint x: 568, startPoint y: 192, endPoint x: 397, endPoint y: 117, distance: 186.5
click at [568, 192] on link "View External Url" at bounding box center [591, 189] width 70 height 13
drag, startPoint x: 559, startPoint y: 249, endPoint x: 546, endPoint y: 243, distance: 15.0
click at [559, 249] on link "View External Url" at bounding box center [591, 250] width 70 height 13
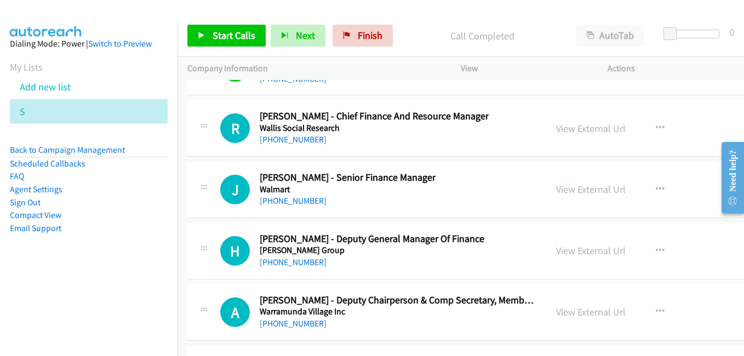
scroll to position [18410, 0]
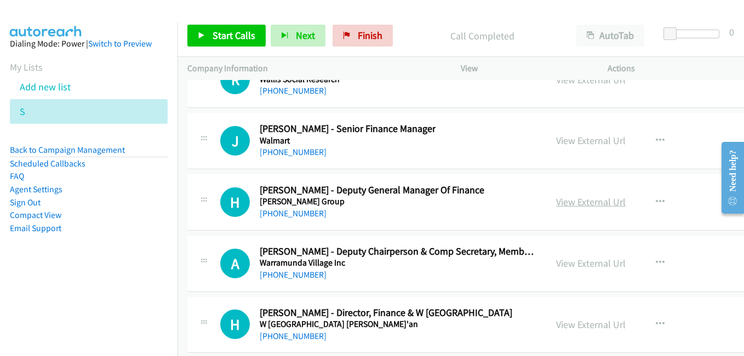
click at [562, 199] on link "View External Url" at bounding box center [591, 202] width 70 height 13
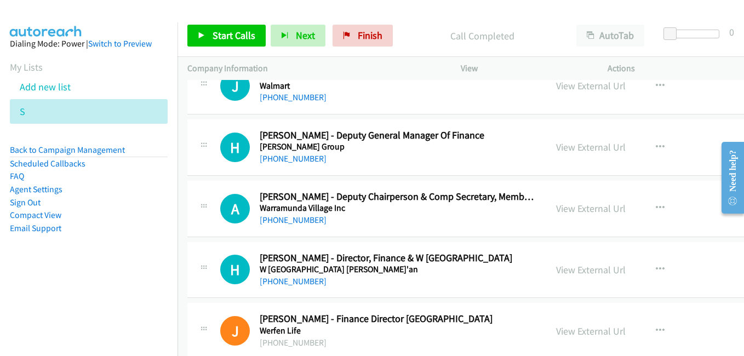
scroll to position [18520, 0]
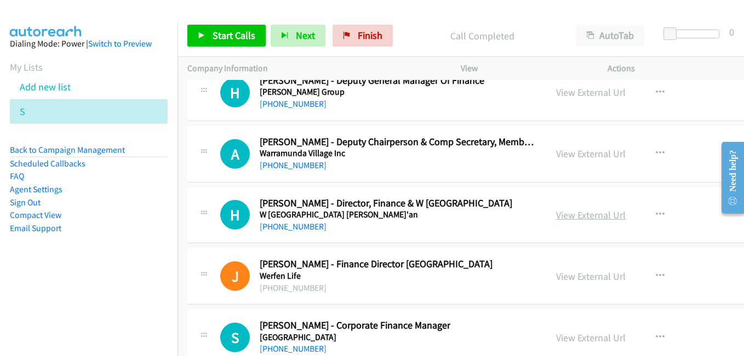
click at [583, 212] on link "View External Url" at bounding box center [591, 215] width 70 height 13
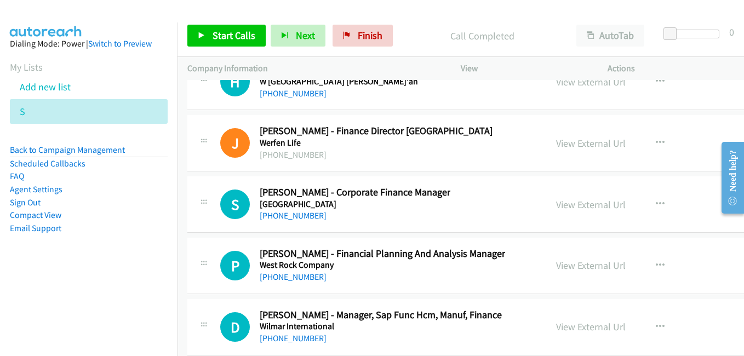
scroll to position [18684, 0]
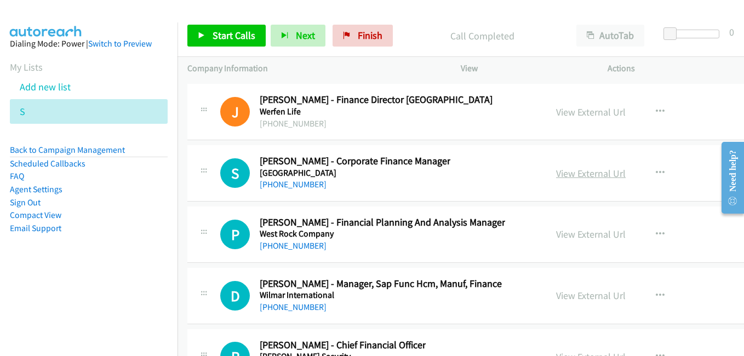
click at [559, 172] on link "View External Url" at bounding box center [591, 173] width 70 height 13
click at [582, 237] on link "View External Url" at bounding box center [591, 234] width 70 height 13
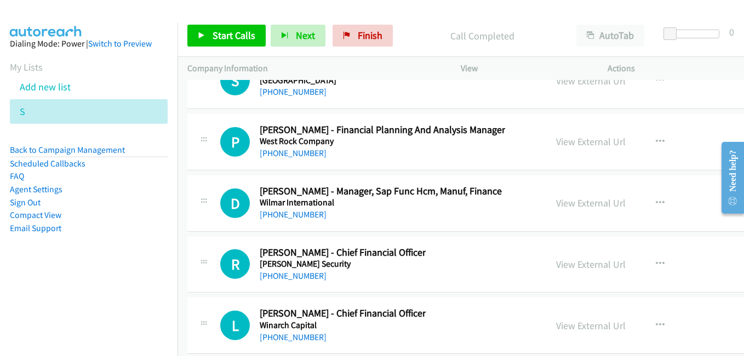
scroll to position [18849, 0]
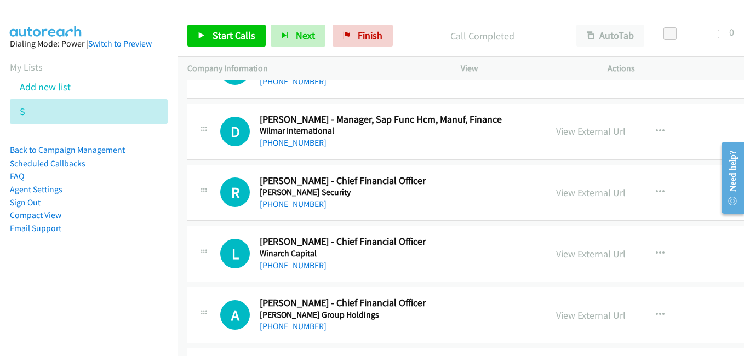
drag, startPoint x: 598, startPoint y: 198, endPoint x: 559, endPoint y: 193, distance: 38.6
click at [598, 198] on link "View External Url" at bounding box center [591, 192] width 70 height 13
drag, startPoint x: 557, startPoint y: 252, endPoint x: 528, endPoint y: 242, distance: 31.4
click at [557, 252] on link "View External Url" at bounding box center [591, 254] width 70 height 13
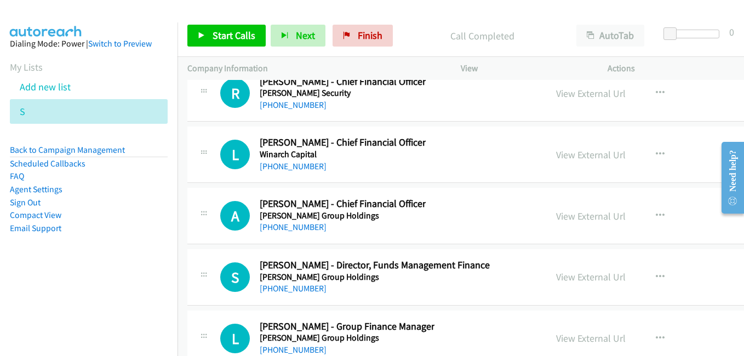
scroll to position [18958, 0]
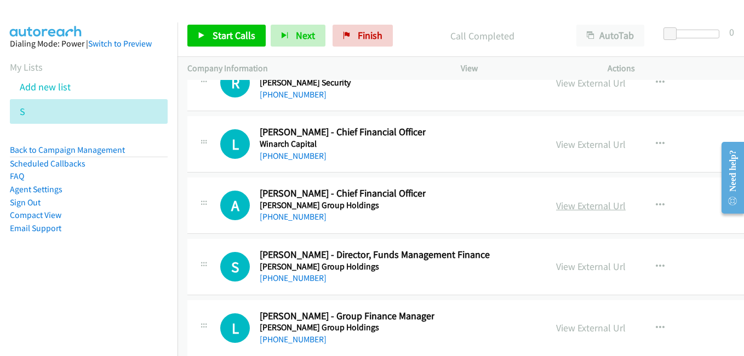
click at [591, 202] on link "View External Url" at bounding box center [591, 205] width 70 height 13
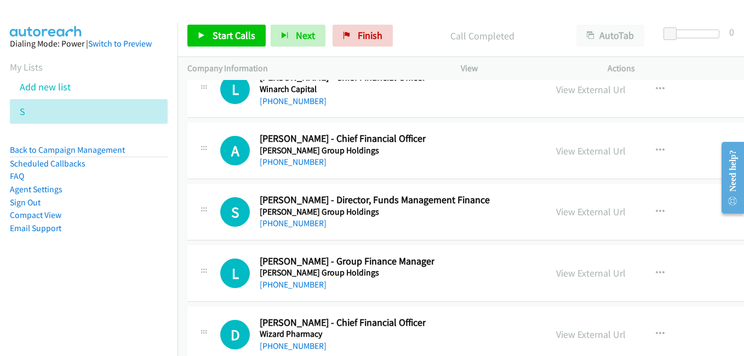
scroll to position [19068, 0]
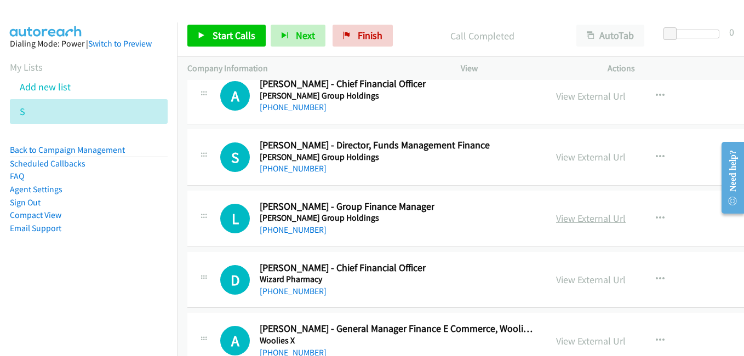
click at [581, 218] on link "View External Url" at bounding box center [591, 218] width 70 height 13
click at [569, 283] on link "View External Url" at bounding box center [591, 279] width 70 height 13
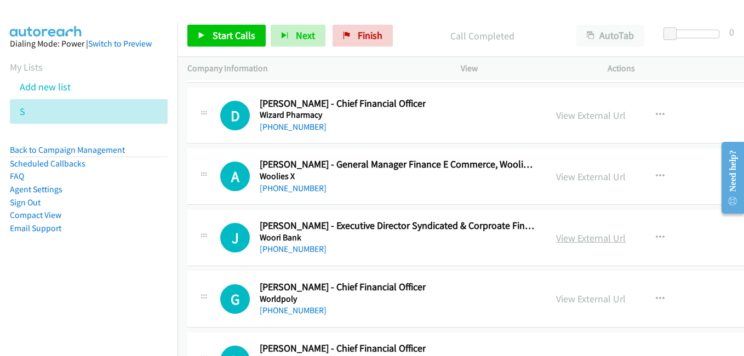
scroll to position [19287, 0]
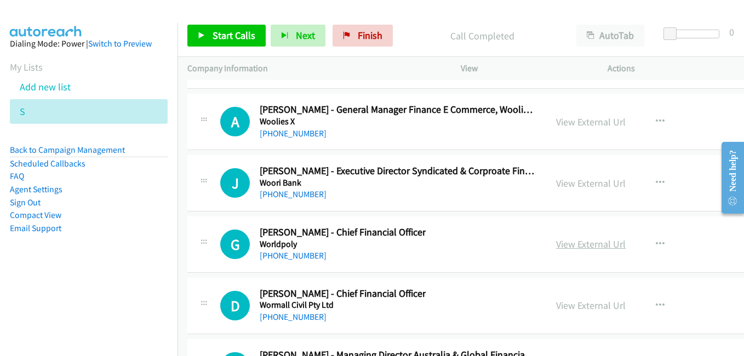
click at [572, 245] on link "View External Url" at bounding box center [591, 244] width 70 height 13
drag, startPoint x: 571, startPoint y: 307, endPoint x: 192, endPoint y: 2, distance: 486.7
click at [593, 308] on link "View External Url" at bounding box center [591, 305] width 70 height 13
